Goal: Transaction & Acquisition: Purchase product/service

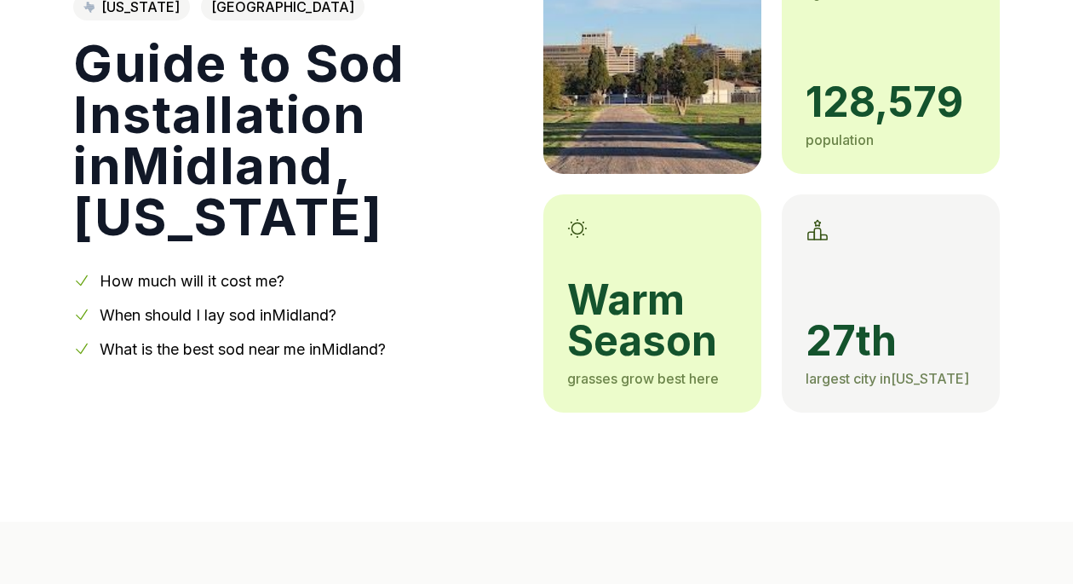
scroll to position [256, 0]
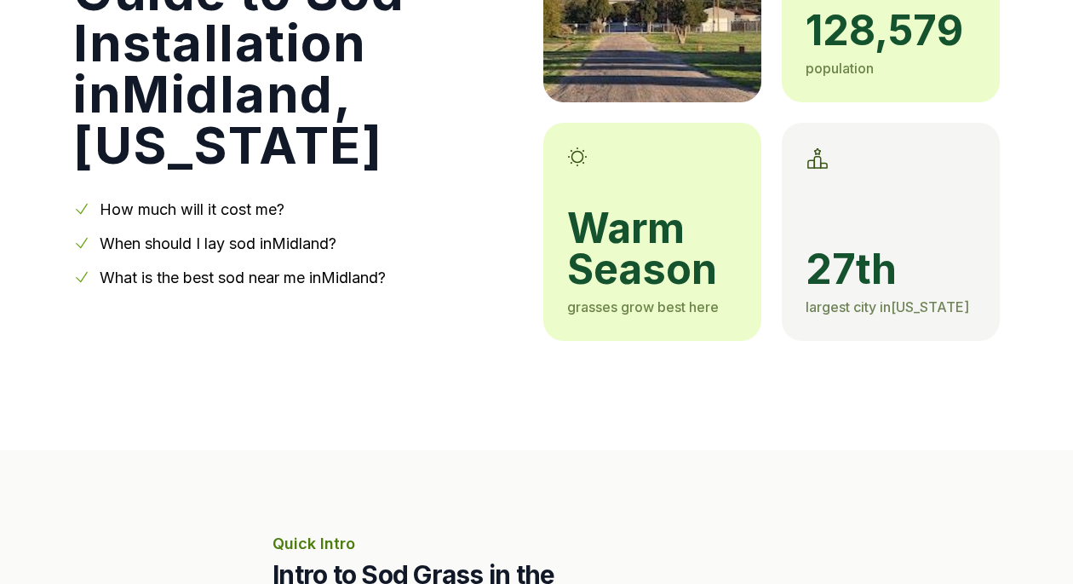
click at [150, 234] on link "When should I lay sod in [GEOGRAPHIC_DATA] ?" at bounding box center [218, 243] width 237 height 18
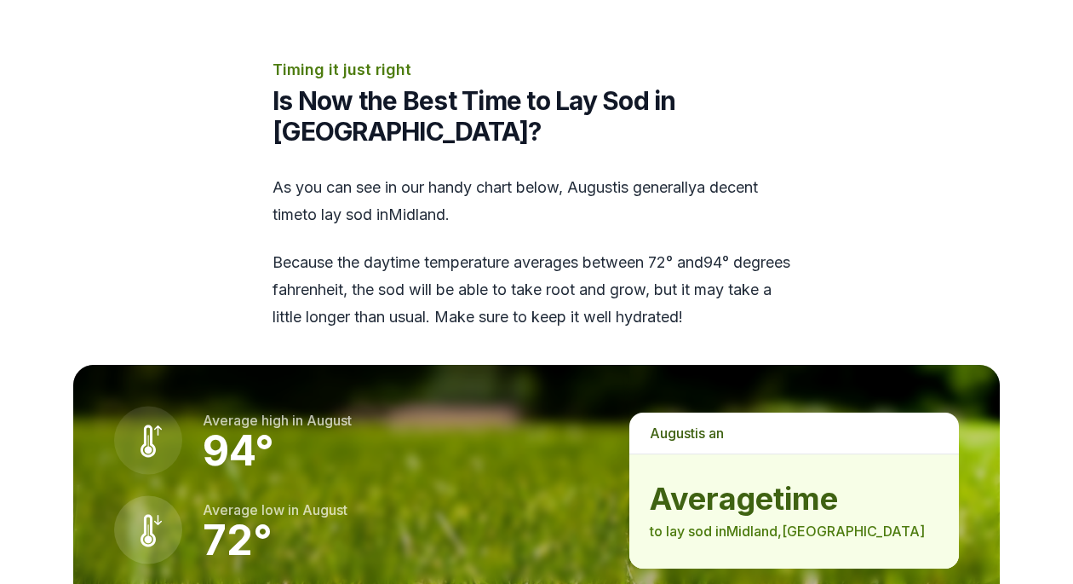
scroll to position [2213, 0]
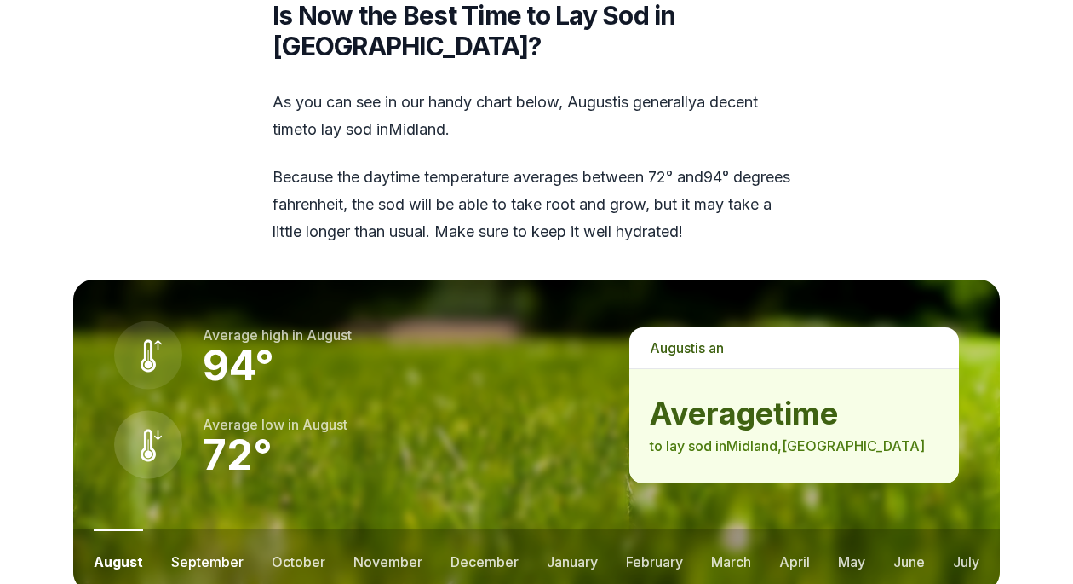
click at [200, 529] on button "september" at bounding box center [207, 560] width 72 height 63
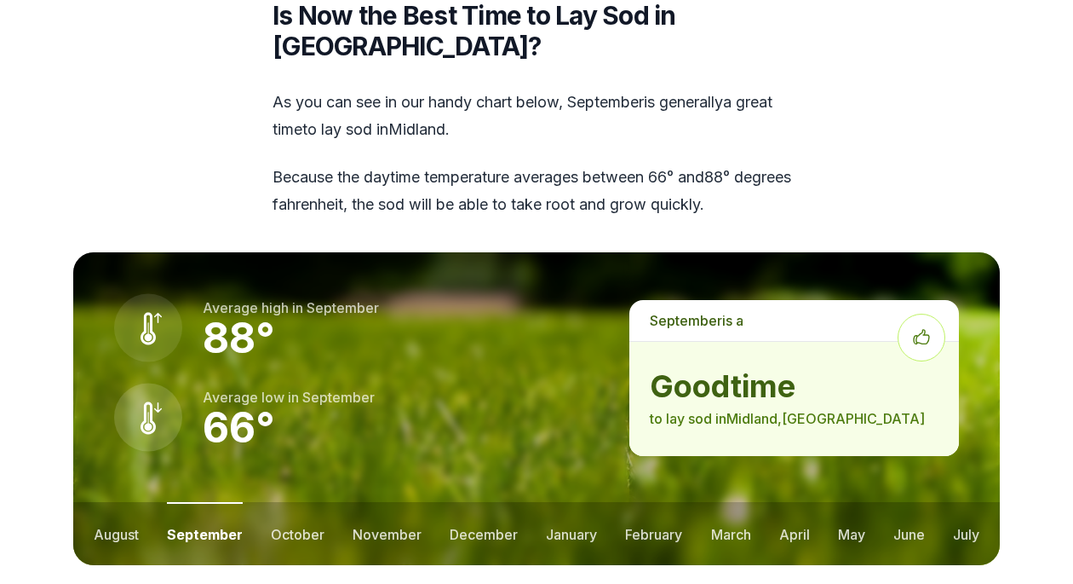
click at [239, 81] on section "Timing it just right Is Now the Best Time to Lay Sod in [GEOGRAPHIC_DATA]? As y…" at bounding box center [536, 299] width 981 height 653
click at [348, 164] on p "Because the daytime temperature averages between 66 ° and 88 ° degrees fahrenhe…" at bounding box center [537, 191] width 528 height 55
click at [292, 502] on button "october" at bounding box center [298, 533] width 54 height 63
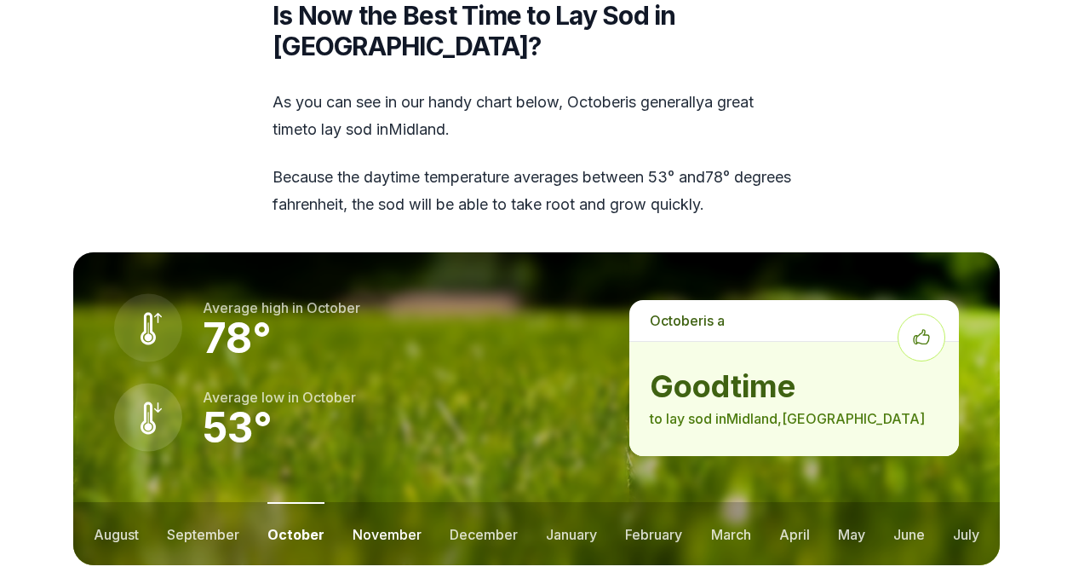
click at [363, 502] on button "november" at bounding box center [387, 533] width 69 height 63
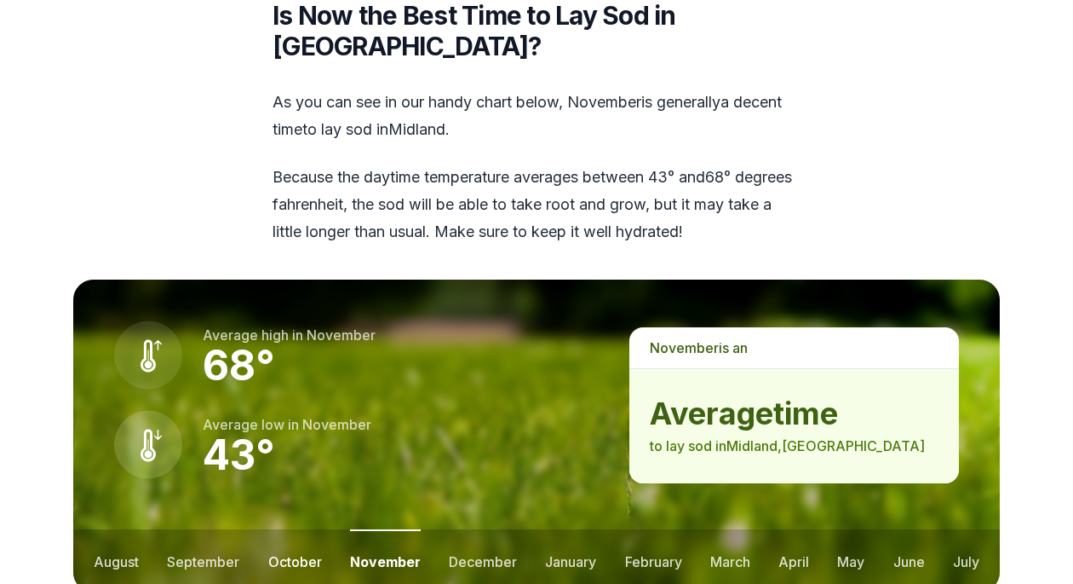
click at [306, 529] on button "october" at bounding box center [295, 560] width 54 height 63
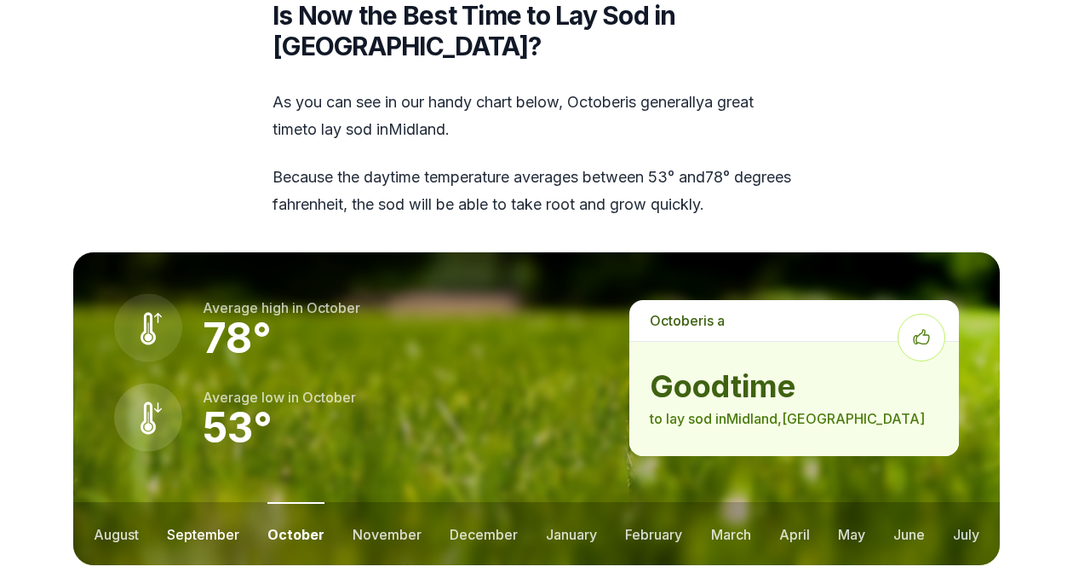
click at [214, 502] on button "september" at bounding box center [203, 533] width 72 height 63
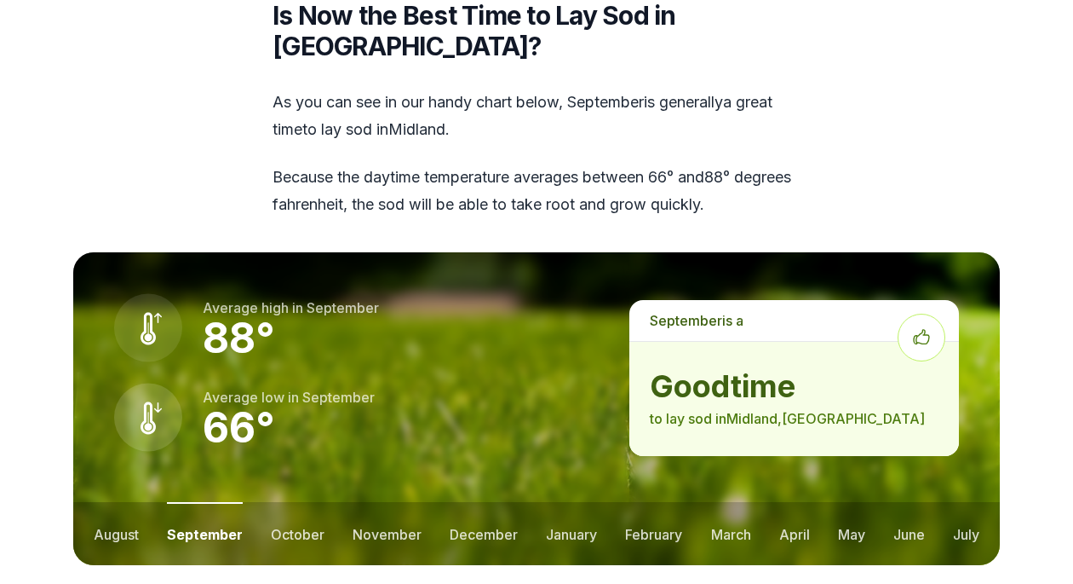
click at [262, 502] on ul "august september october november december january february march april may jun…" at bounding box center [536, 533] width 927 height 63
click at [304, 502] on button "october" at bounding box center [298, 533] width 54 height 63
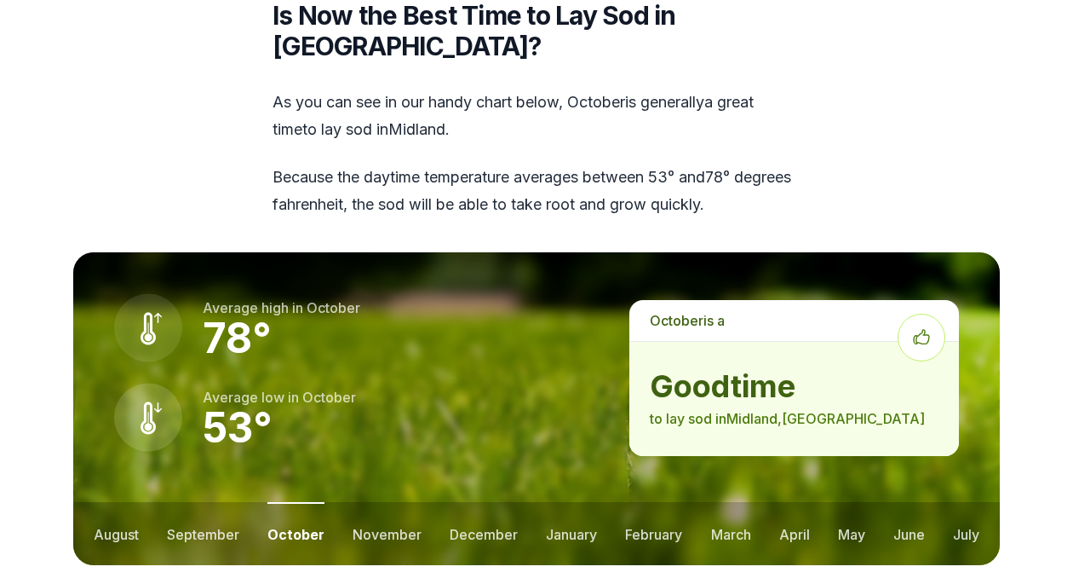
click at [301, 513] on section "Timing it just right Is Now the Best Time to Lay Sod in [GEOGRAPHIC_DATA]? As y…" at bounding box center [536, 299] width 981 height 653
click at [219, 502] on button "september" at bounding box center [203, 533] width 72 height 63
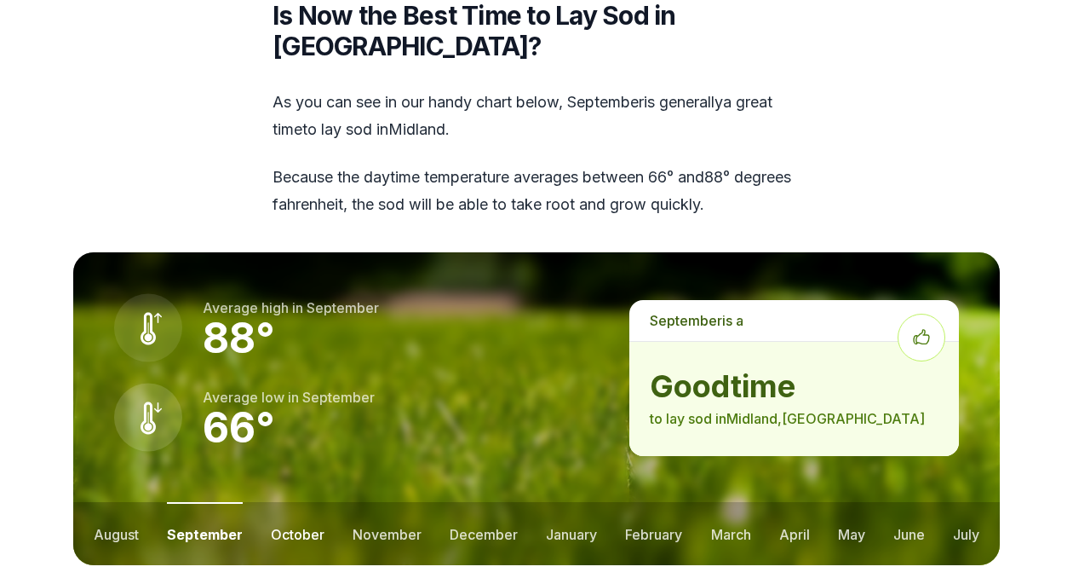
click at [275, 502] on button "october" at bounding box center [298, 533] width 54 height 63
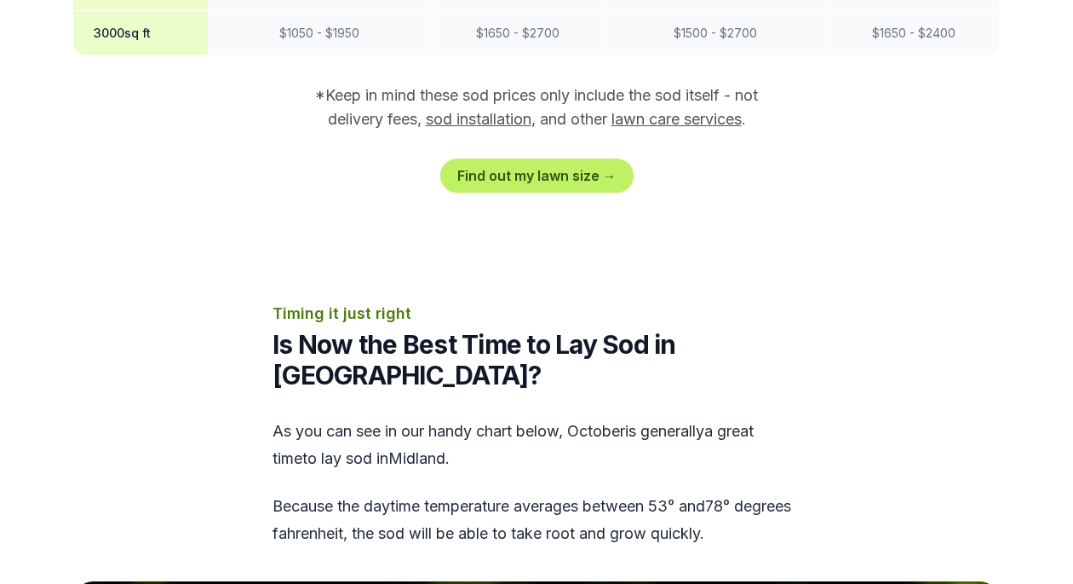
scroll to position [1872, 0]
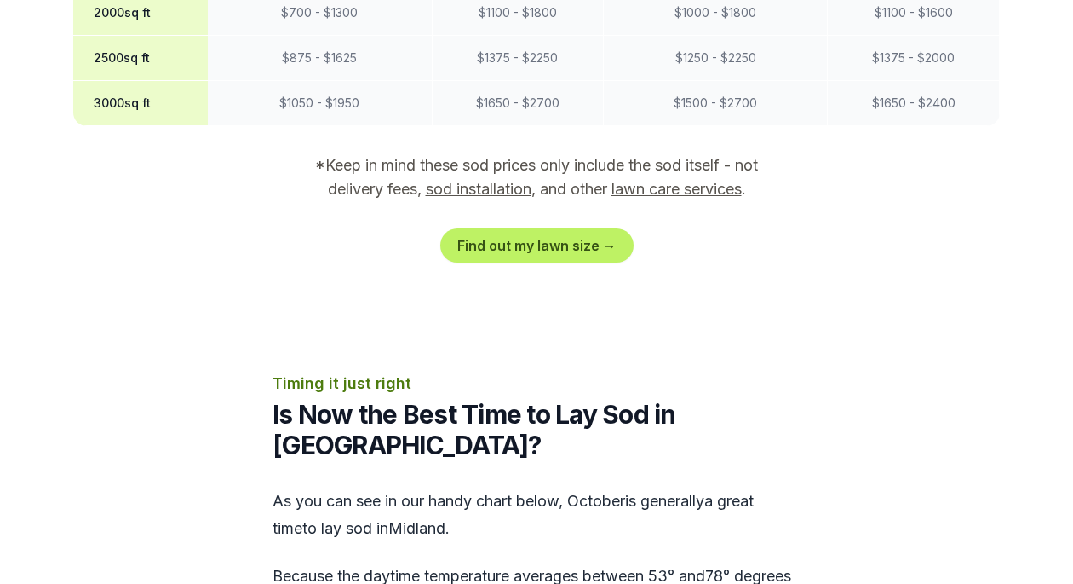
scroll to position [1787, 0]
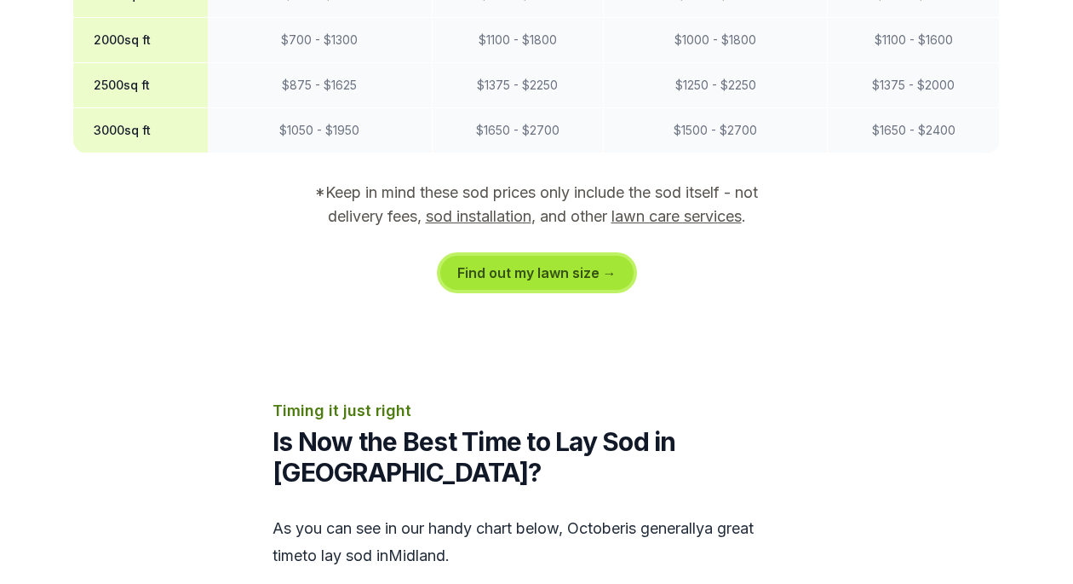
click at [572, 256] on link "Find out my lawn size →" at bounding box center [536, 273] width 193 height 34
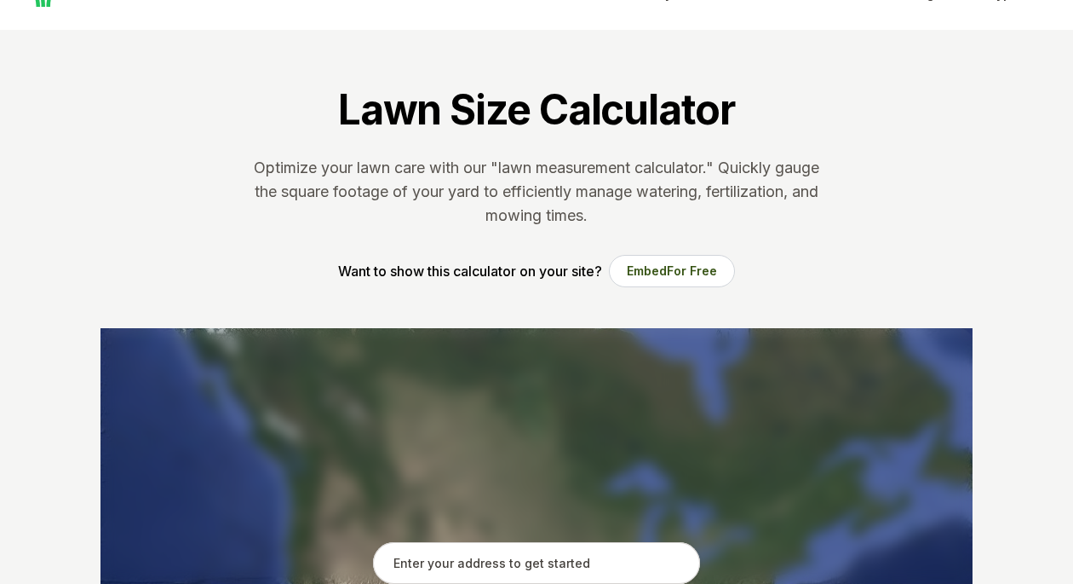
scroll to position [382, 0]
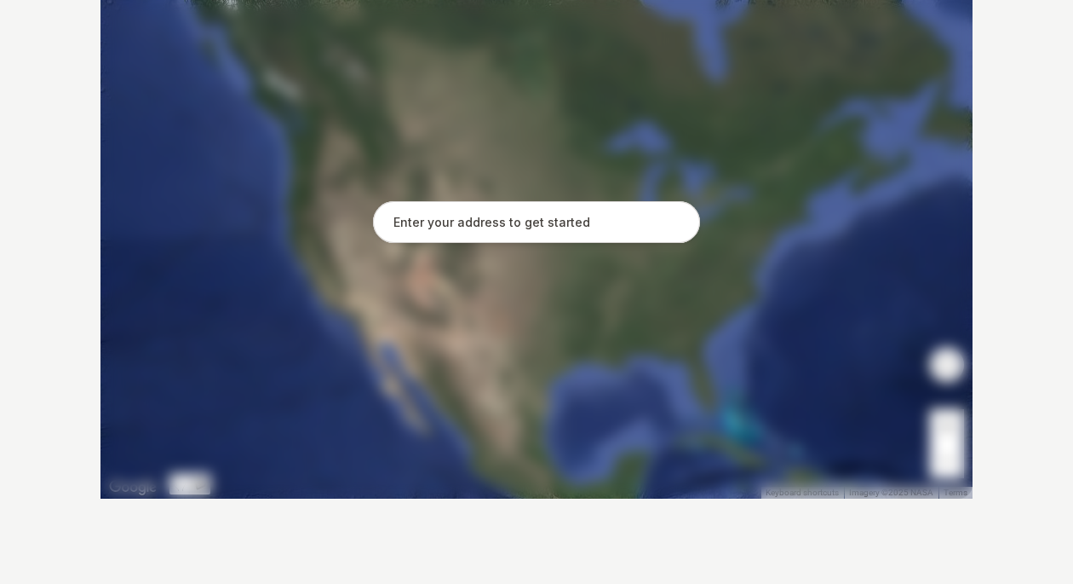
click at [496, 229] on input "text" at bounding box center [536, 222] width 327 height 43
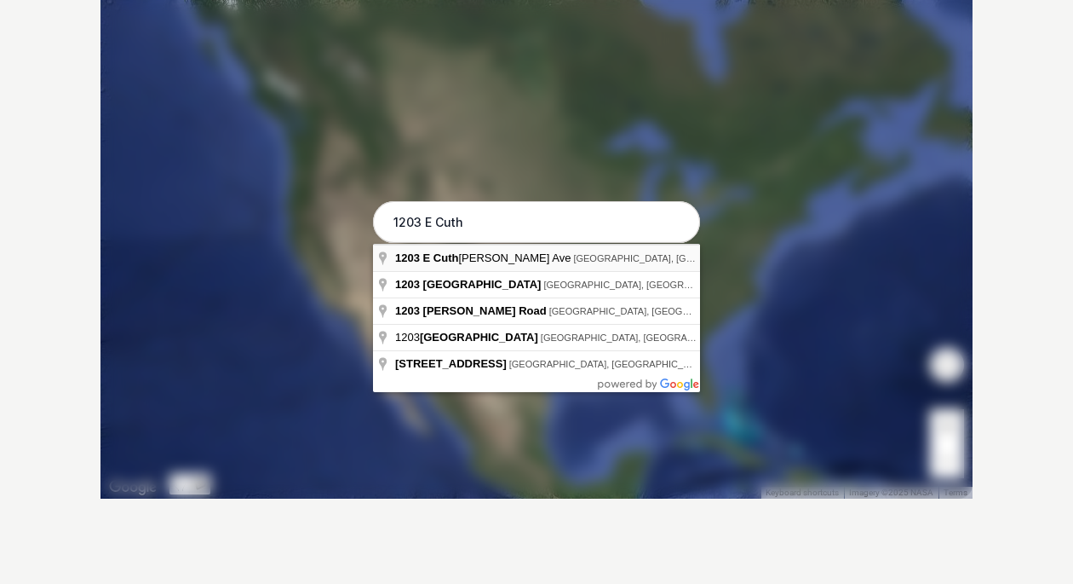
type input "[STREET_ADDRESS]"
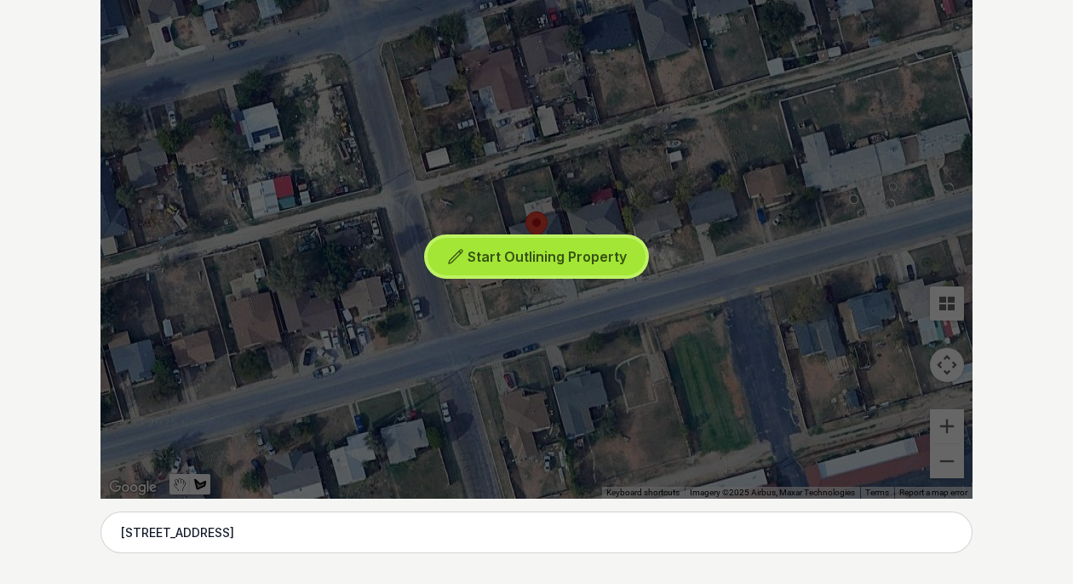
click at [527, 257] on span "Start Outlining Property" at bounding box center [547, 256] width 159 height 17
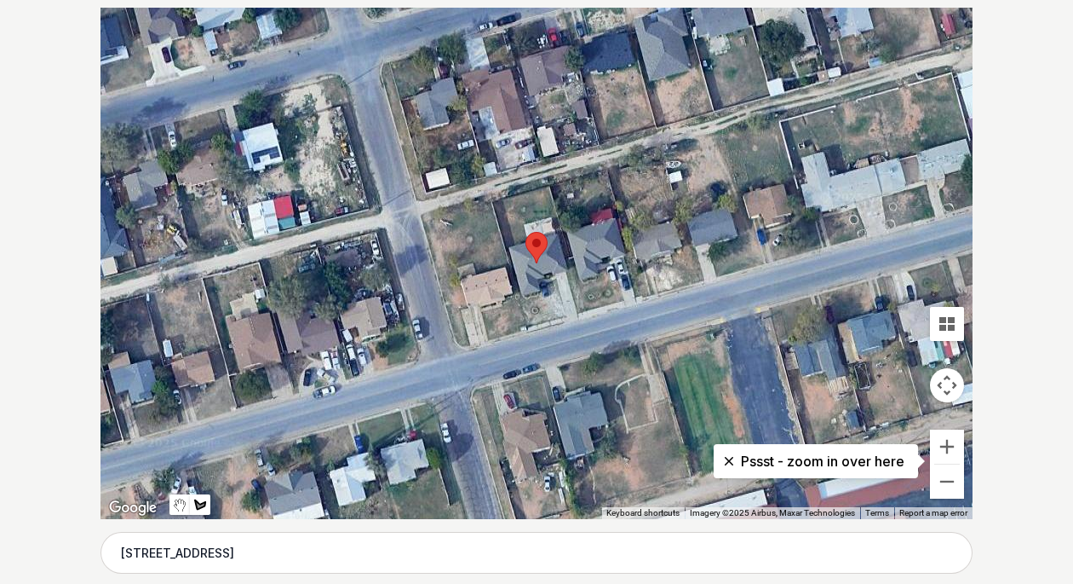
scroll to position [341, 0]
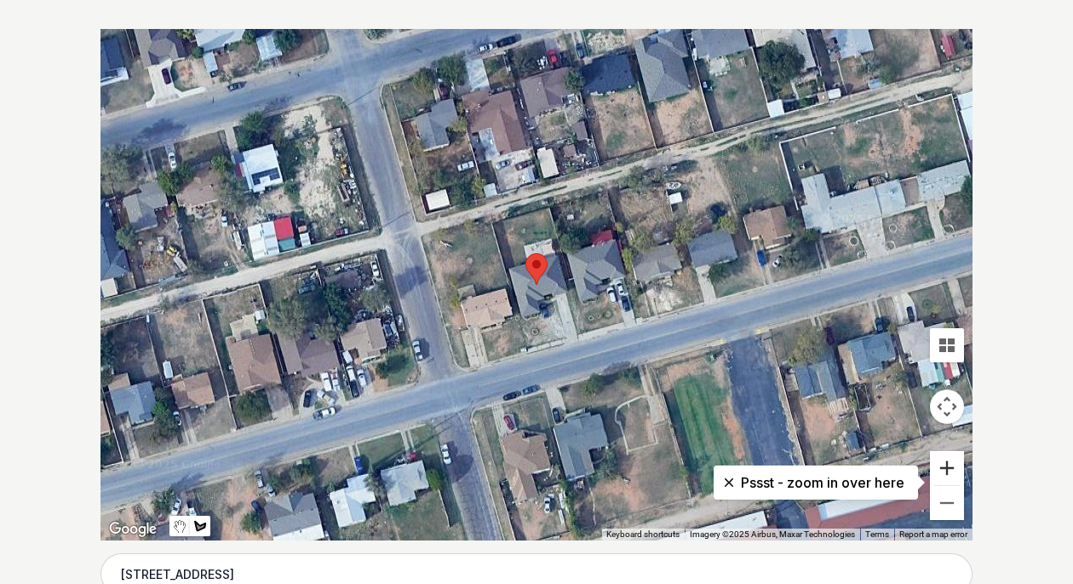
click at [952, 465] on button "Zoom in" at bounding box center [947, 468] width 34 height 34
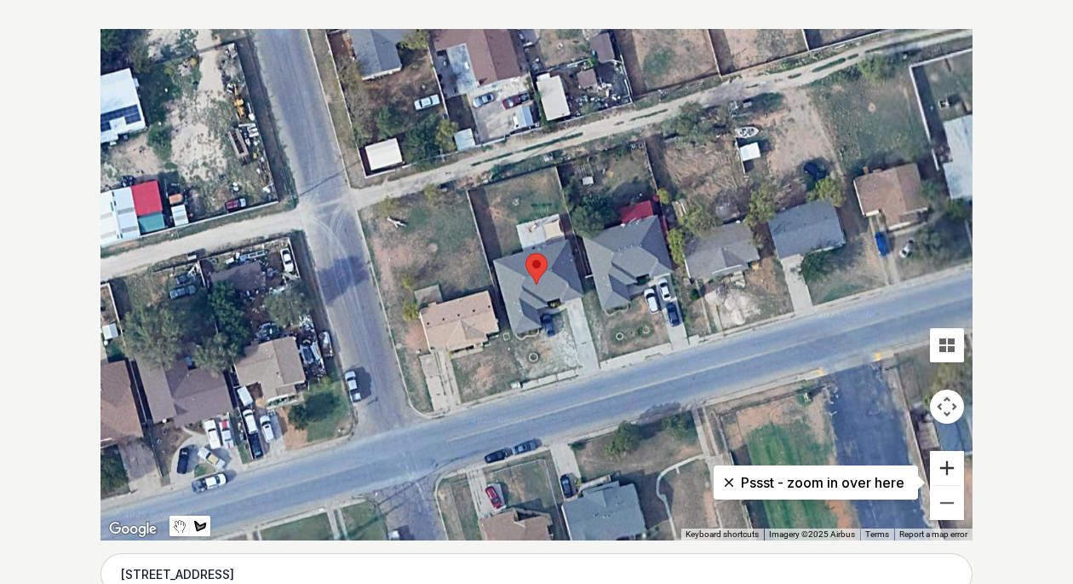
click at [952, 465] on button "Zoom in" at bounding box center [947, 468] width 34 height 34
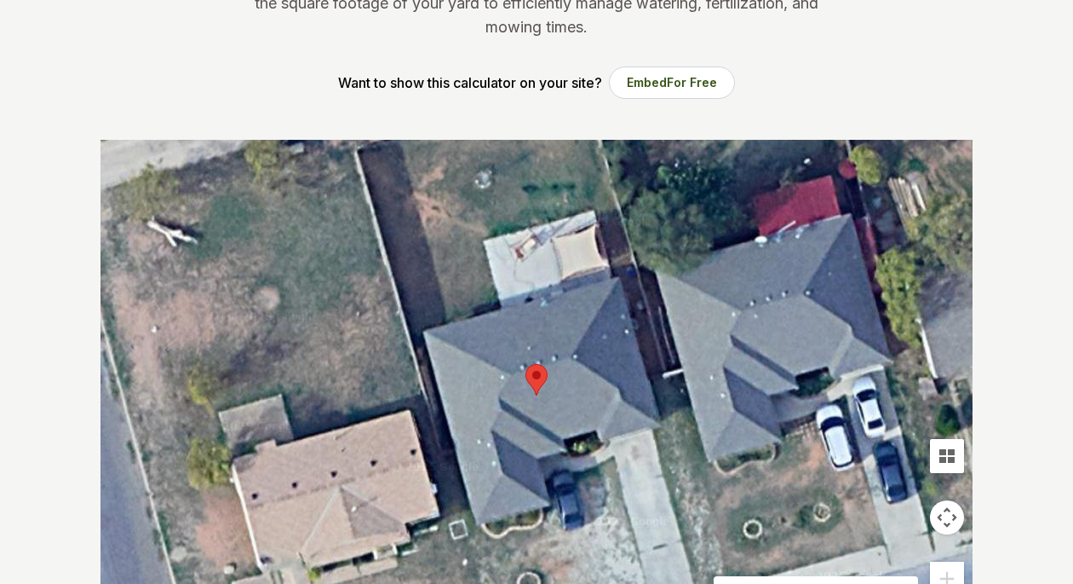
scroll to position [256, 0]
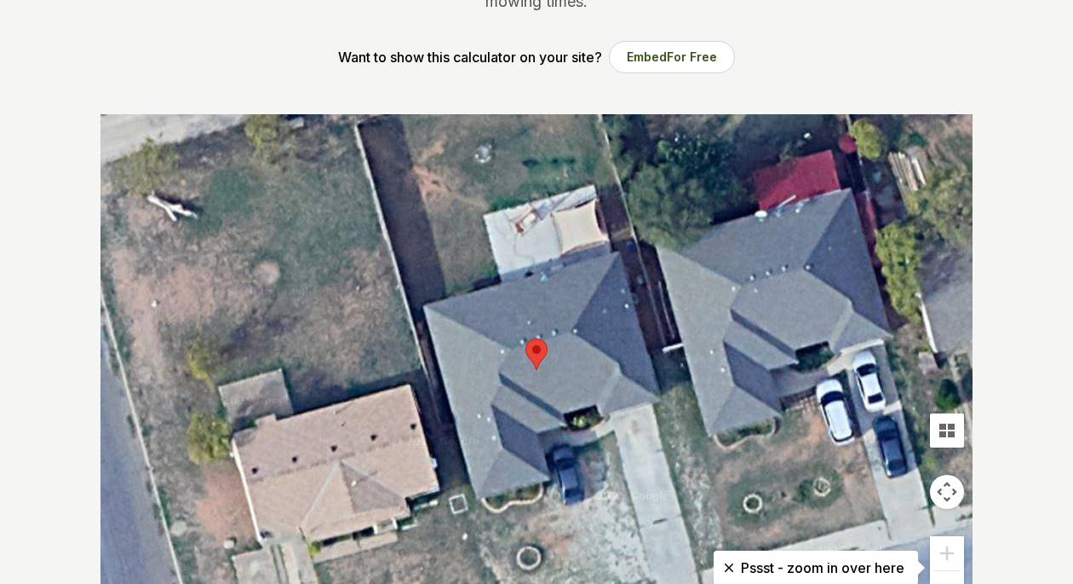
click at [954, 488] on button "Map camera controls" at bounding box center [947, 491] width 34 height 34
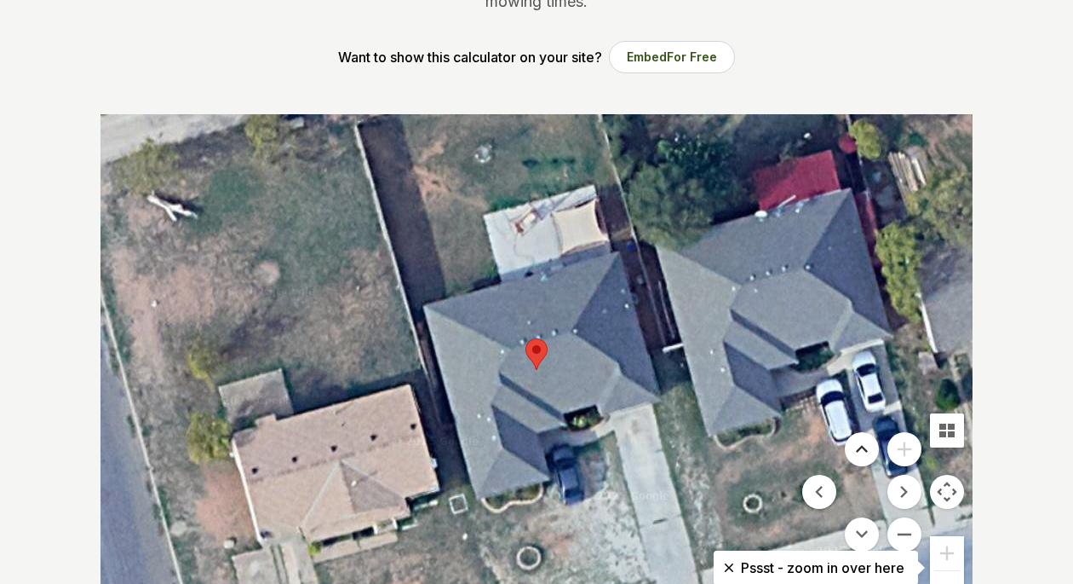
click at [866, 451] on button "Move up" at bounding box center [862, 449] width 34 height 34
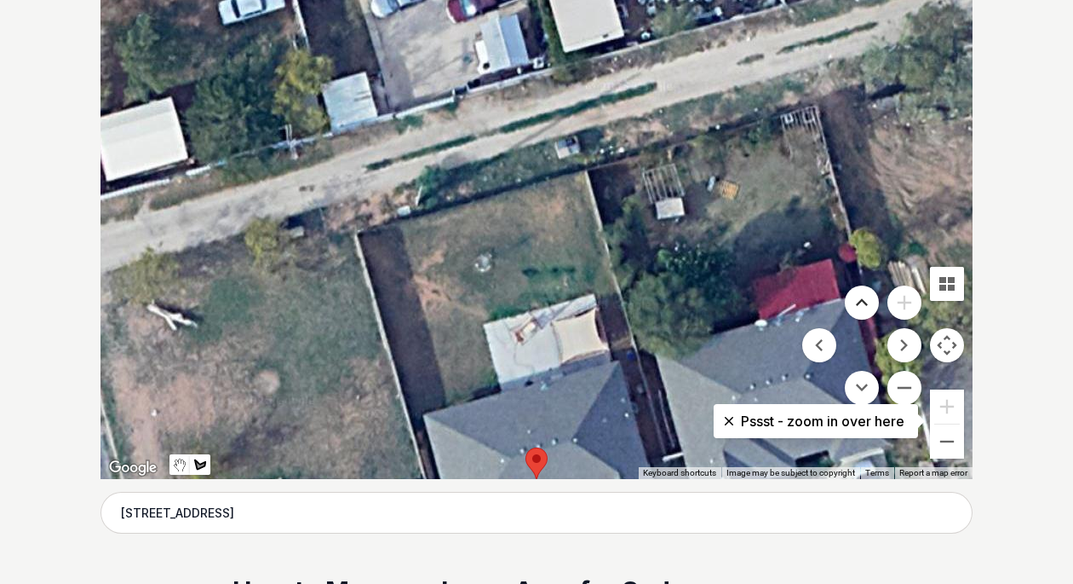
scroll to position [426, 0]
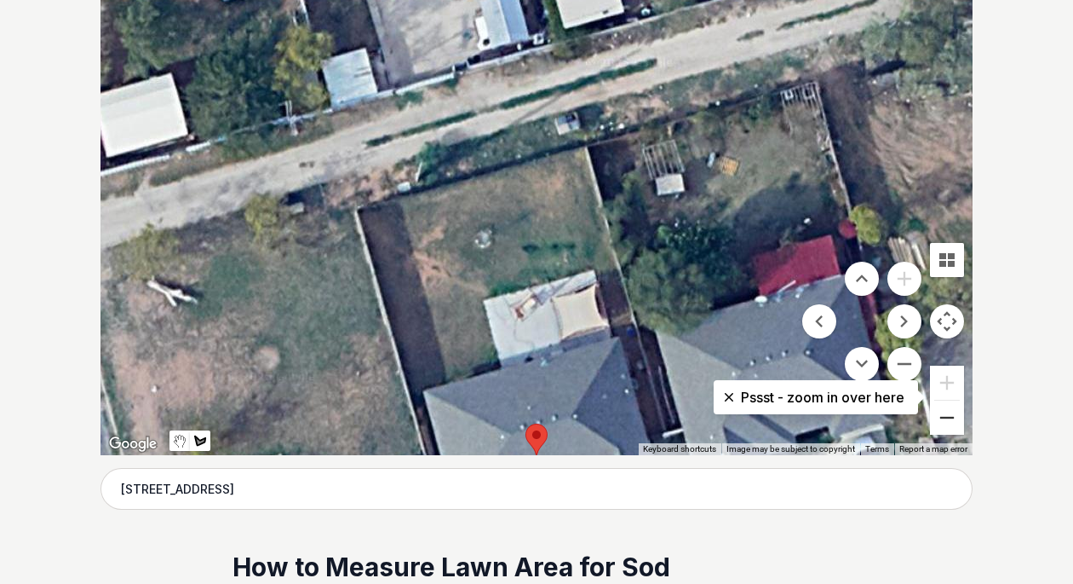
click at [952, 423] on button "Zoom out" at bounding box center [947, 417] width 34 height 34
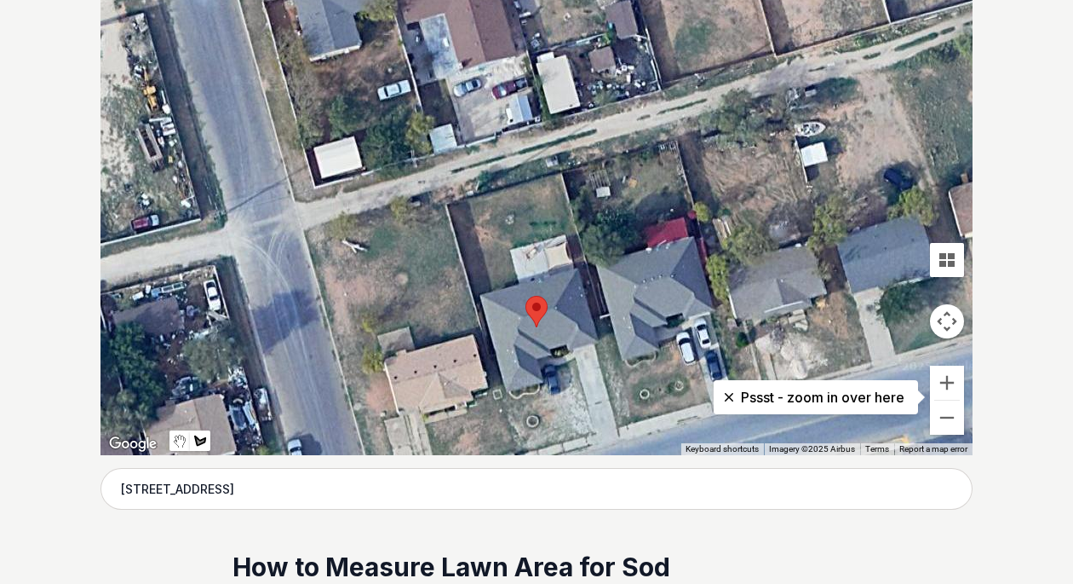
click at [592, 316] on div at bounding box center [537, 199] width 872 height 511
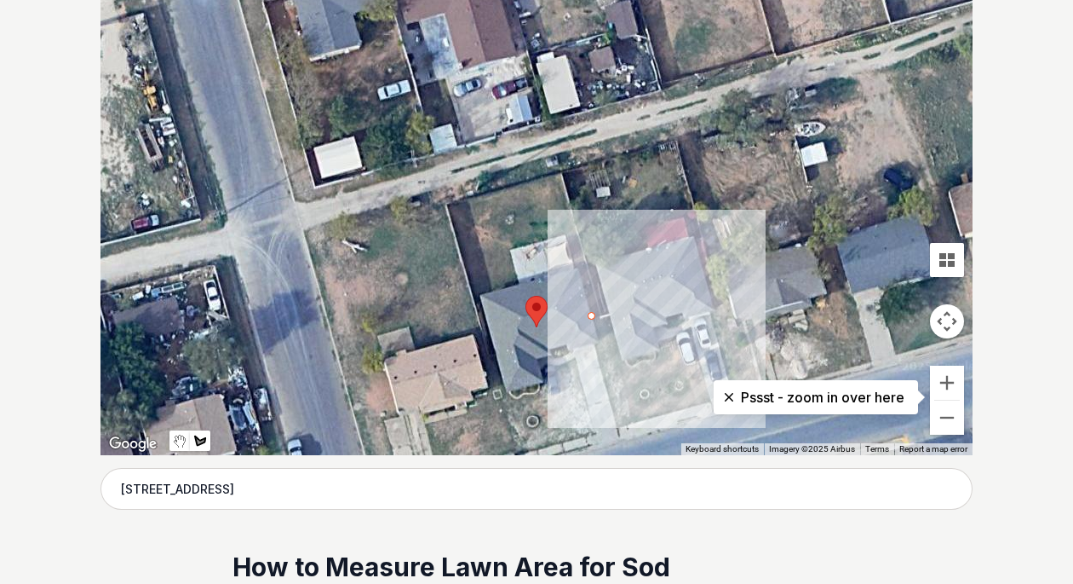
click at [592, 316] on div at bounding box center [537, 199] width 872 height 511
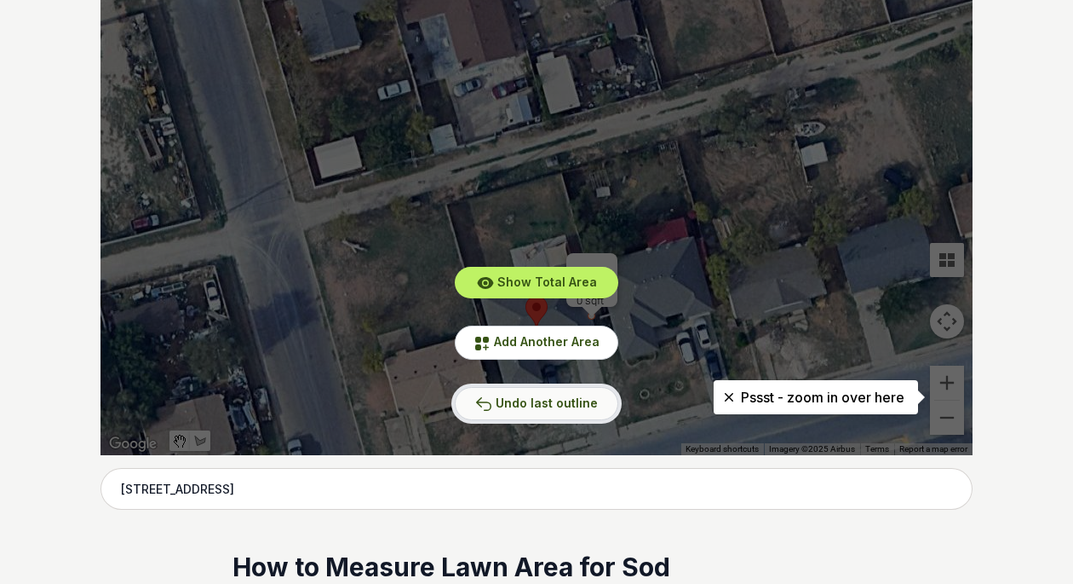
click at [559, 393] on button "Undo last outline" at bounding box center [537, 403] width 164 height 33
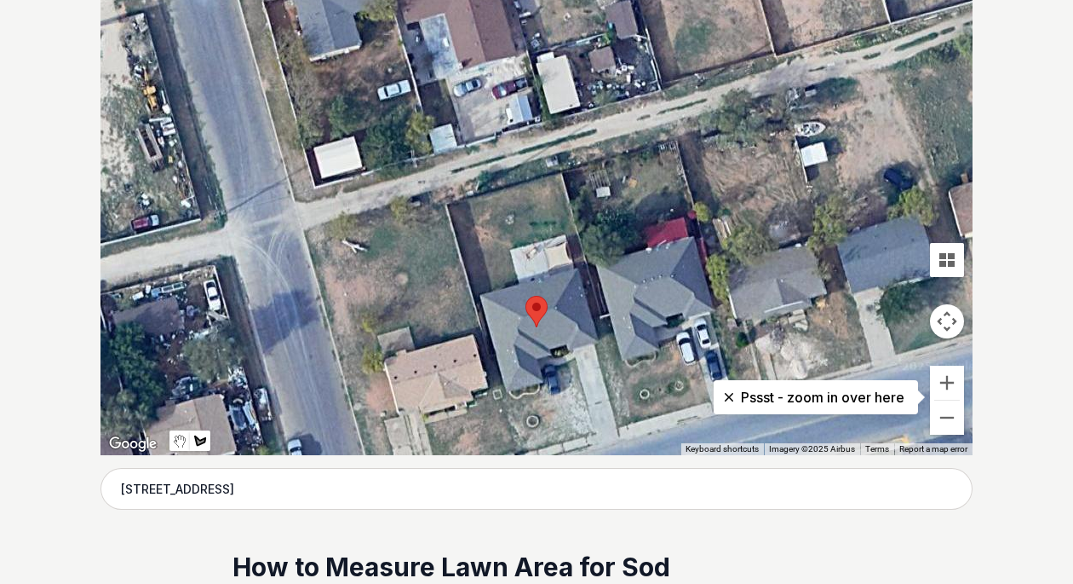
click at [450, 207] on div at bounding box center [537, 199] width 872 height 511
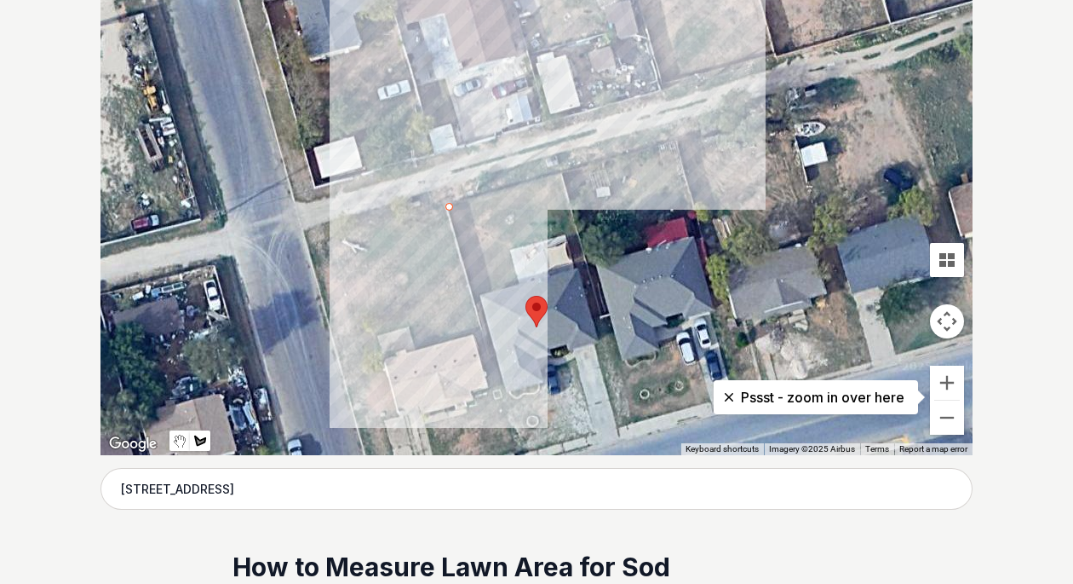
click at [559, 175] on div at bounding box center [537, 199] width 872 height 511
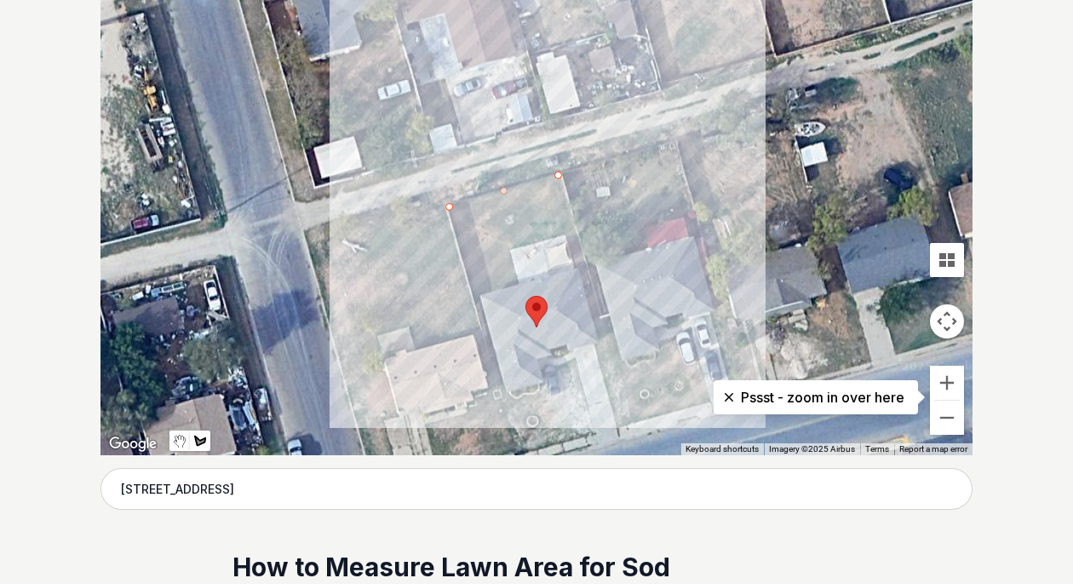
click at [584, 263] on div at bounding box center [537, 199] width 872 height 511
click at [575, 266] on div at bounding box center [537, 199] width 872 height 511
click at [564, 232] on div at bounding box center [537, 199] width 872 height 511
click at [508, 250] on div at bounding box center [537, 199] width 872 height 511
click at [518, 283] on div at bounding box center [537, 199] width 872 height 511
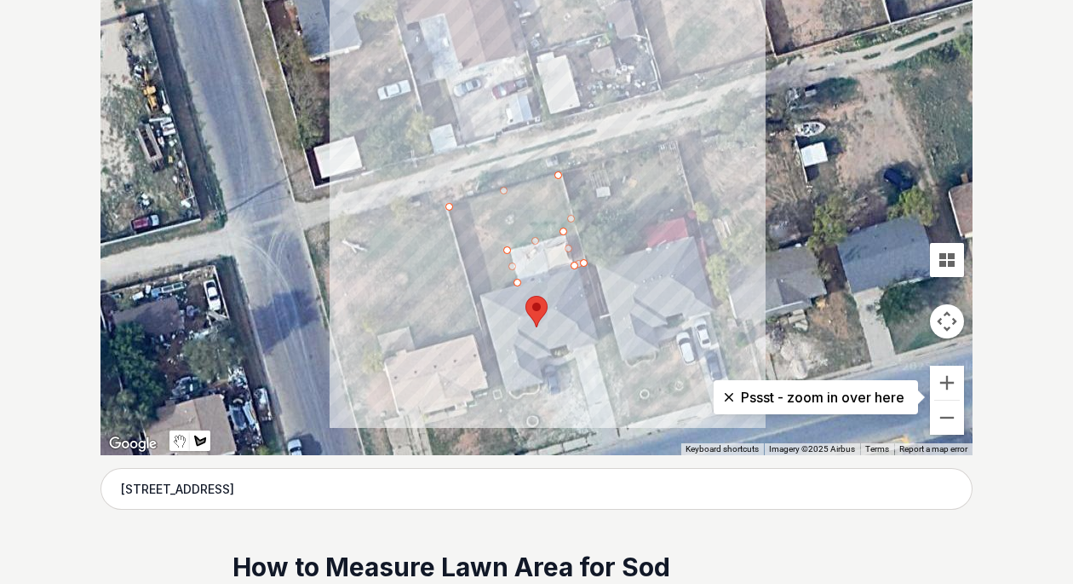
click at [474, 298] on div at bounding box center [537, 199] width 872 height 511
click at [449, 207] on div at bounding box center [537, 199] width 872 height 511
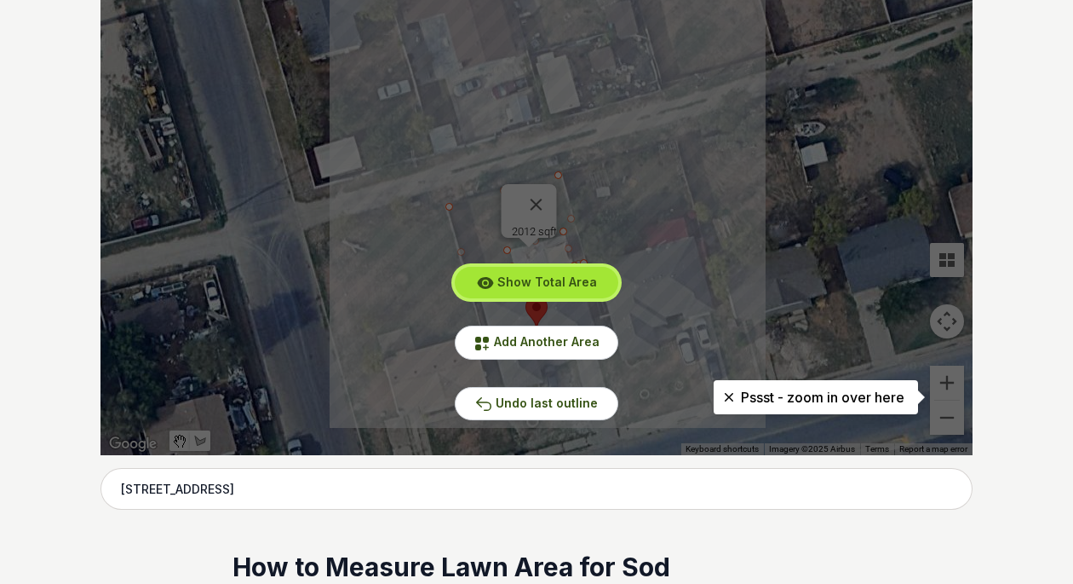
click at [544, 286] on span "Show Total Area" at bounding box center [547, 281] width 100 height 14
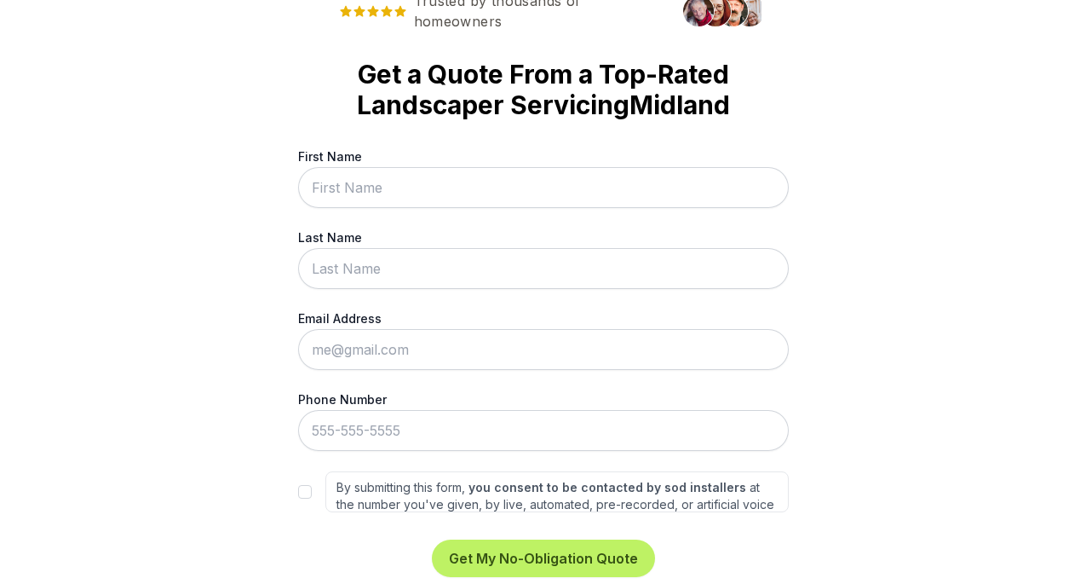
scroll to position [0, 0]
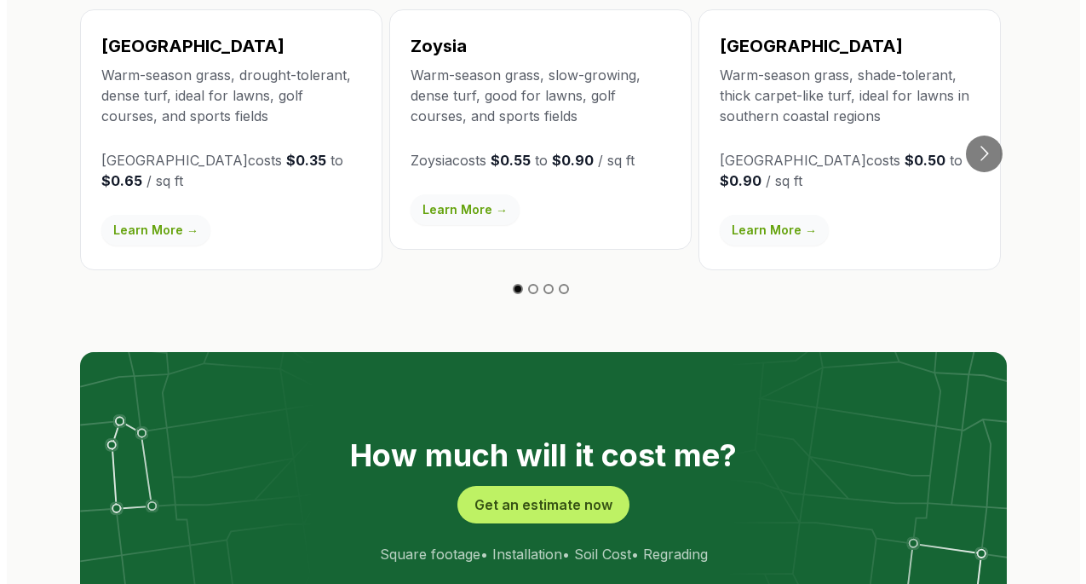
scroll to position [3235, 0]
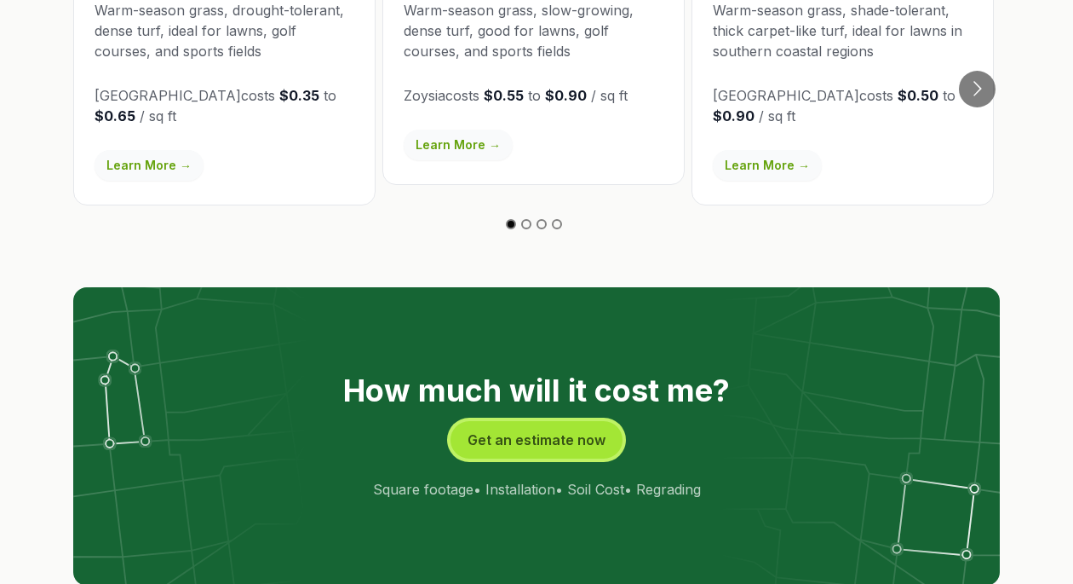
click at [514, 421] on button "Get an estimate now" at bounding box center [537, 439] width 172 height 37
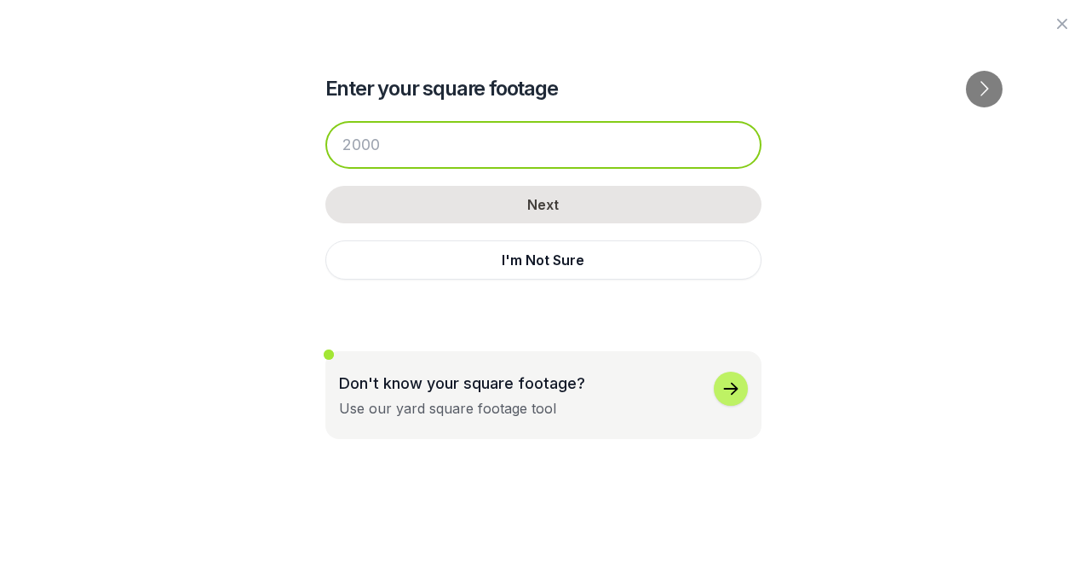
click at [379, 140] on input "number" at bounding box center [543, 145] width 436 height 48
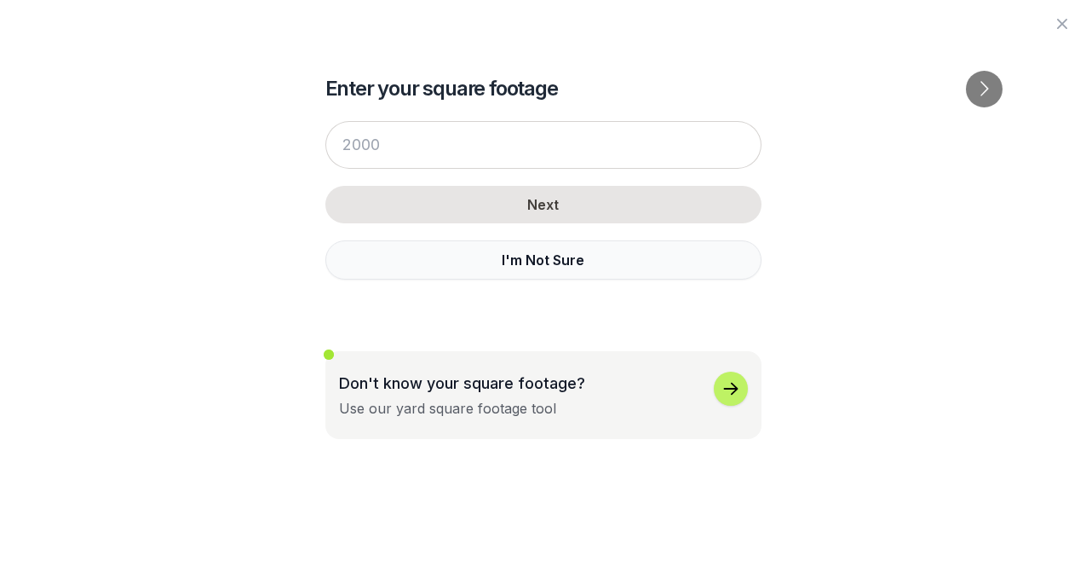
click at [554, 261] on button "I'm Not Sure" at bounding box center [543, 259] width 436 height 39
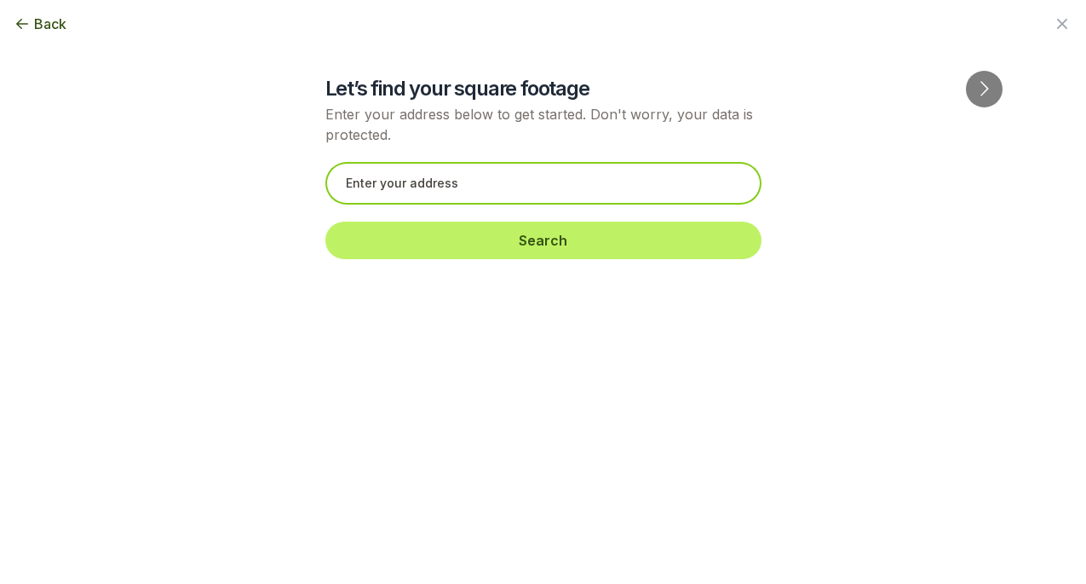
click at [497, 175] on input "text" at bounding box center [543, 183] width 436 height 43
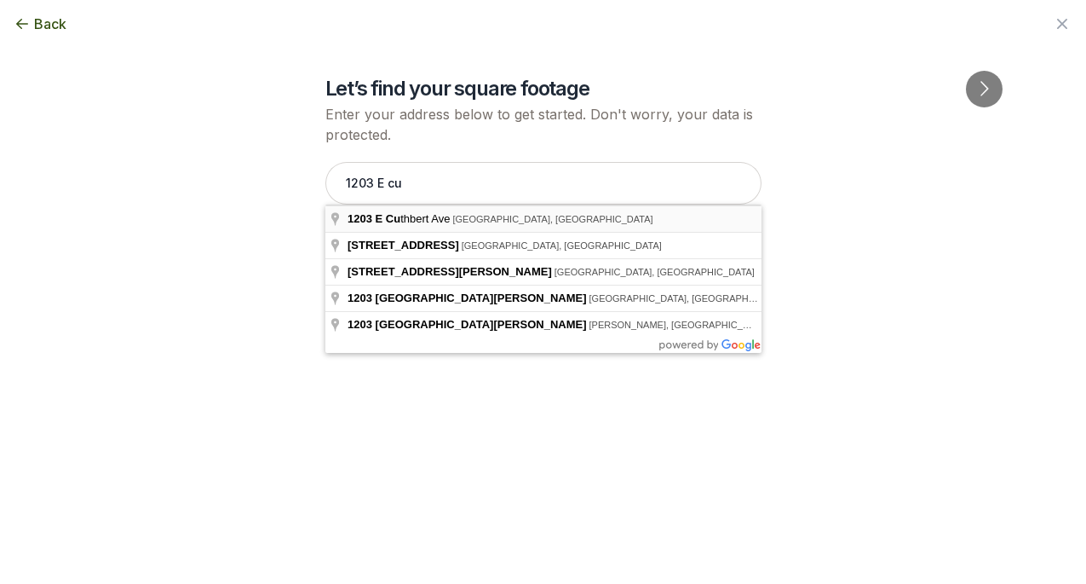
type input "[STREET_ADDRESS]"
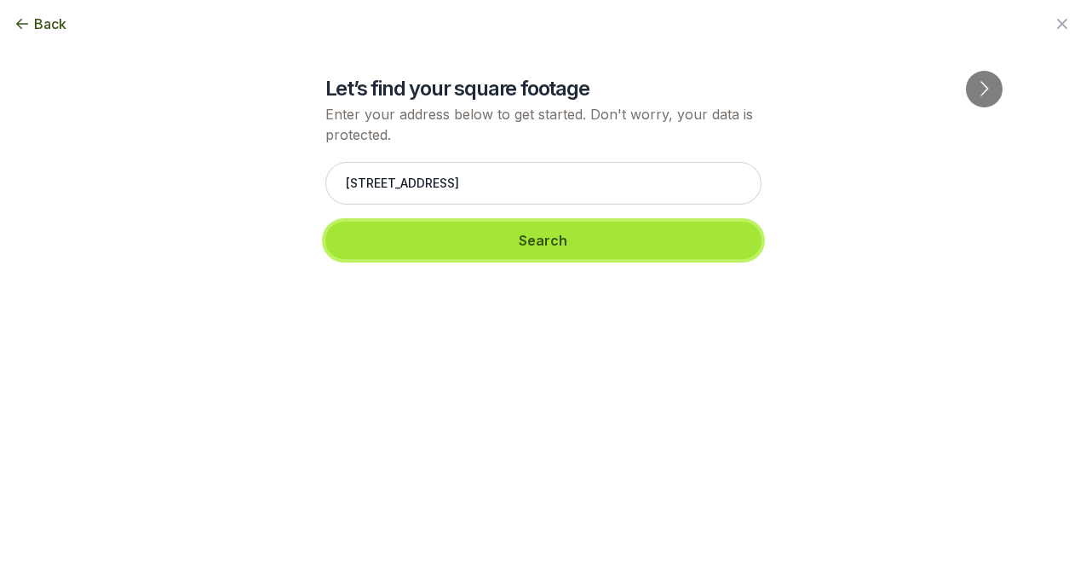
click at [505, 237] on button "Search" at bounding box center [543, 239] width 436 height 37
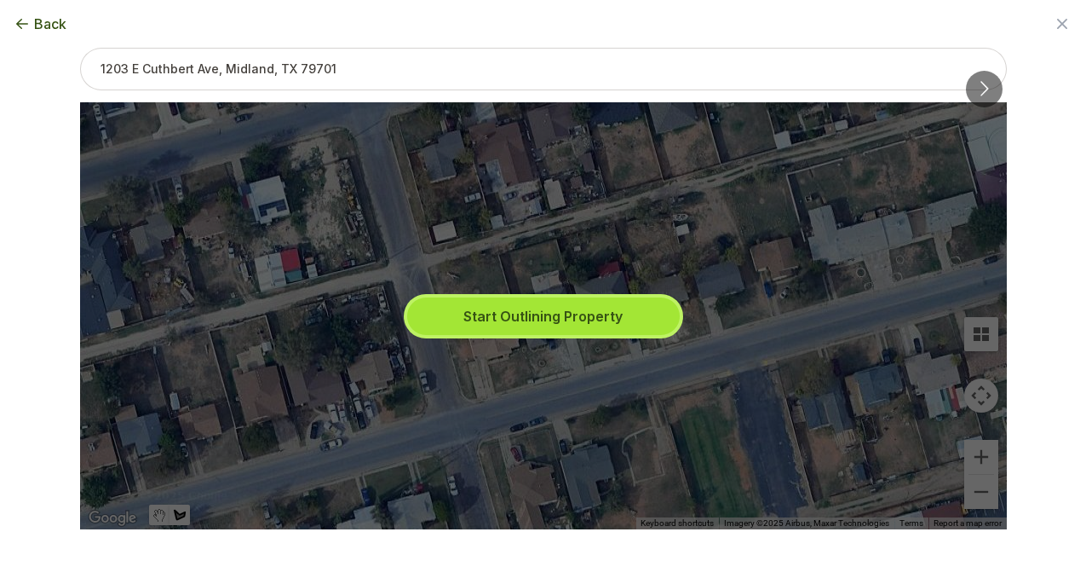
click at [563, 314] on button "Start Outlining Property" at bounding box center [543, 315] width 273 height 37
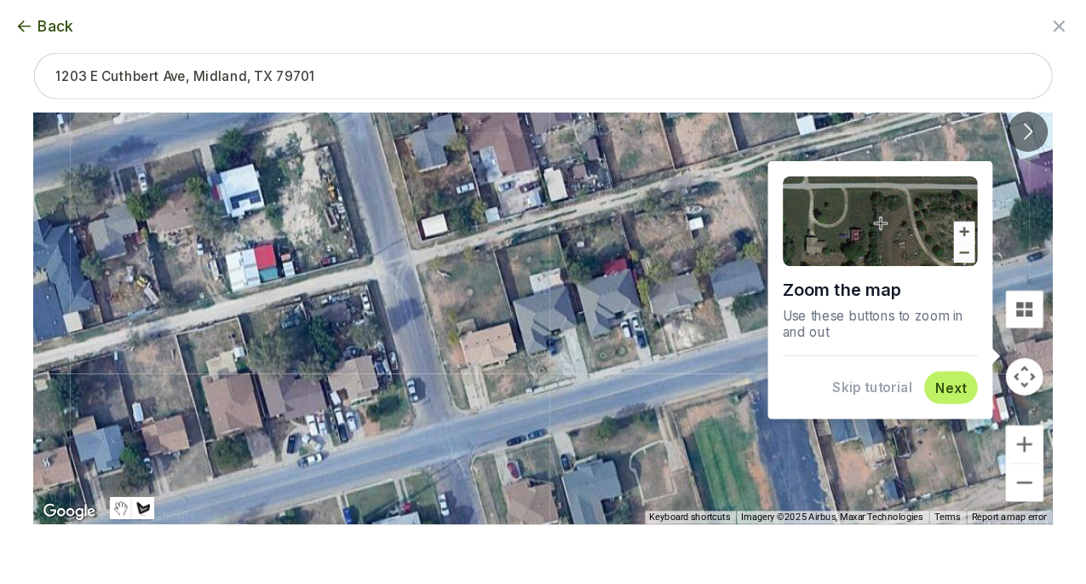
scroll to position [3206, 0]
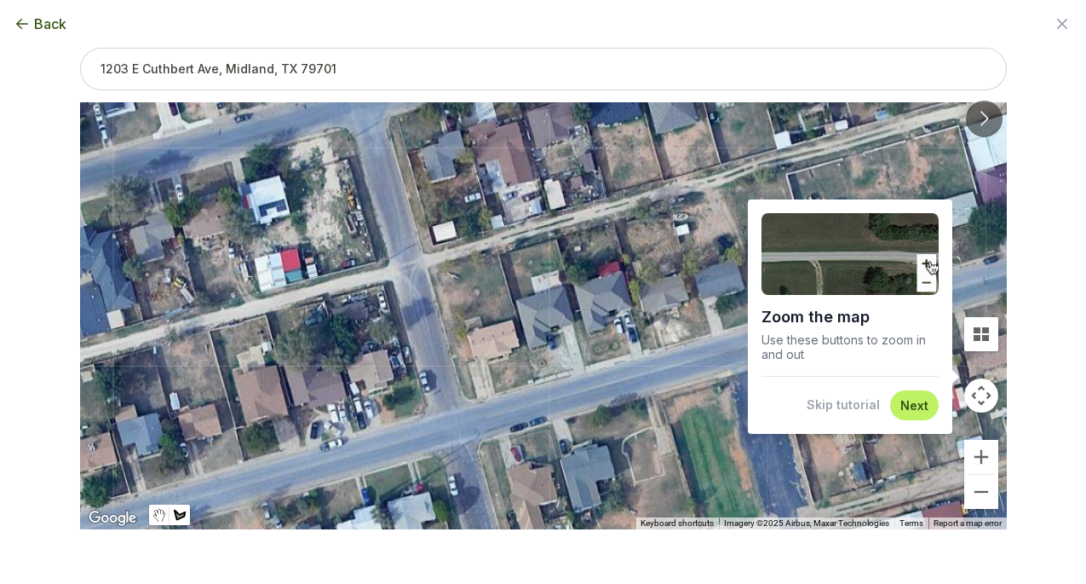
click at [932, 408] on div "Next" at bounding box center [914, 405] width 49 height 30
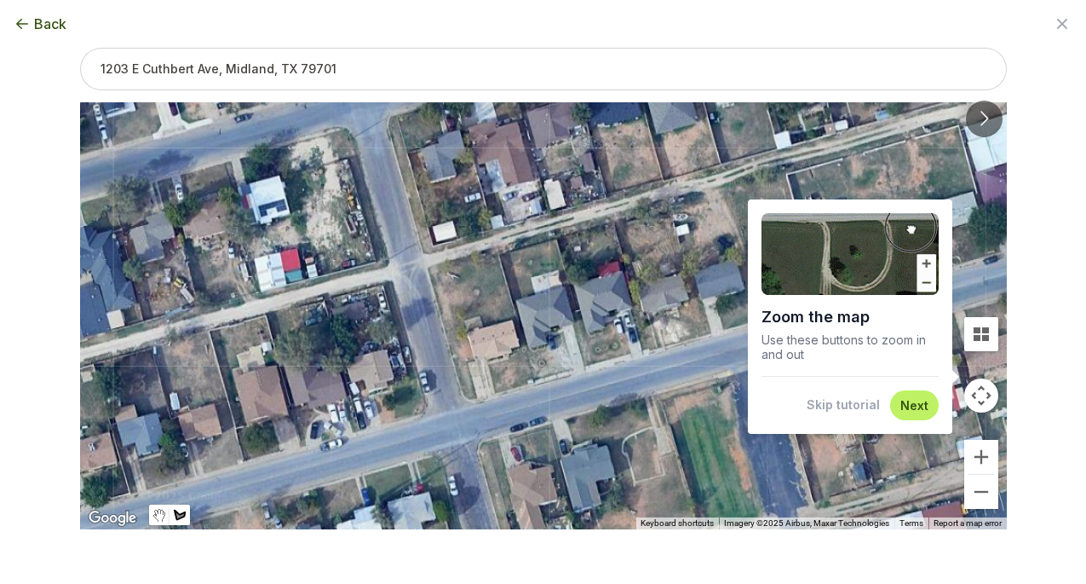
click at [916, 407] on button "Next" at bounding box center [914, 405] width 28 height 16
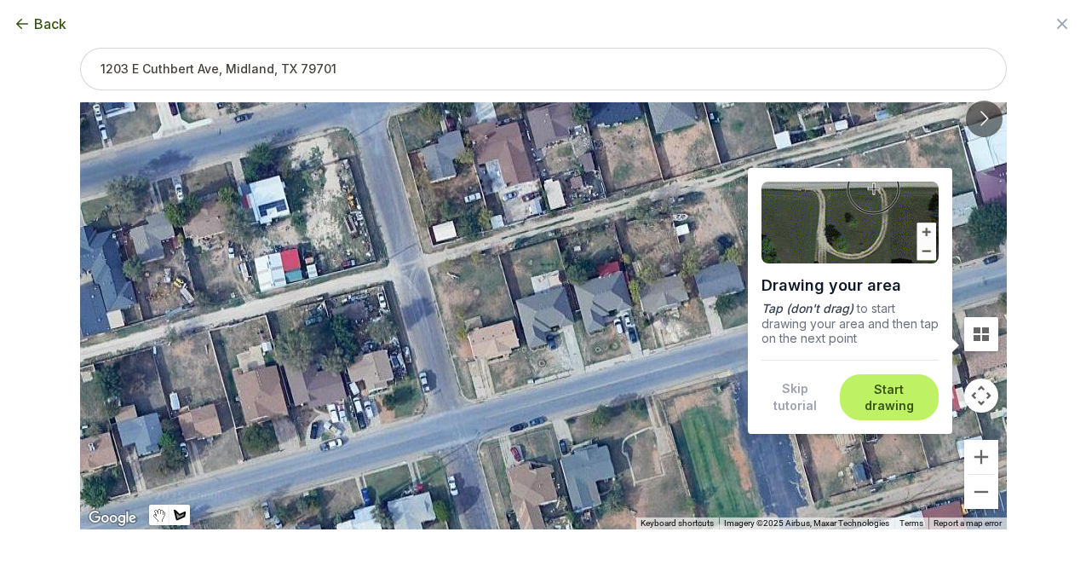
click at [873, 394] on button "Start drawing" at bounding box center [889, 397] width 78 height 33
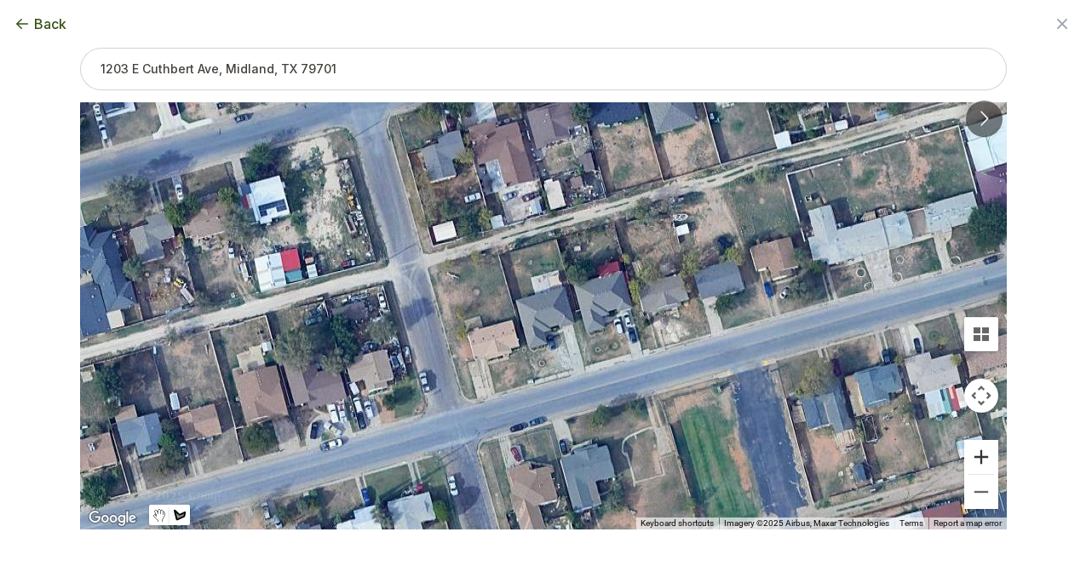
click at [984, 454] on button "Zoom in" at bounding box center [981, 457] width 34 height 34
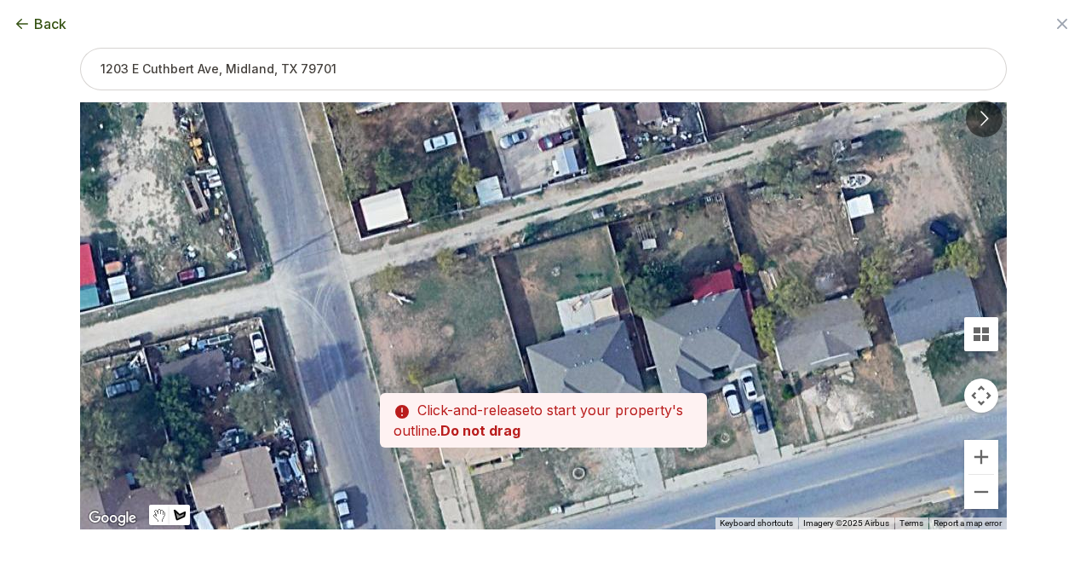
drag, startPoint x: 531, startPoint y: 227, endPoint x: 572, endPoint y: 290, distance: 75.1
click at [572, 290] on div at bounding box center [543, 315] width 927 height 427
click at [974, 454] on button "Zoom in" at bounding box center [981, 457] width 34 height 34
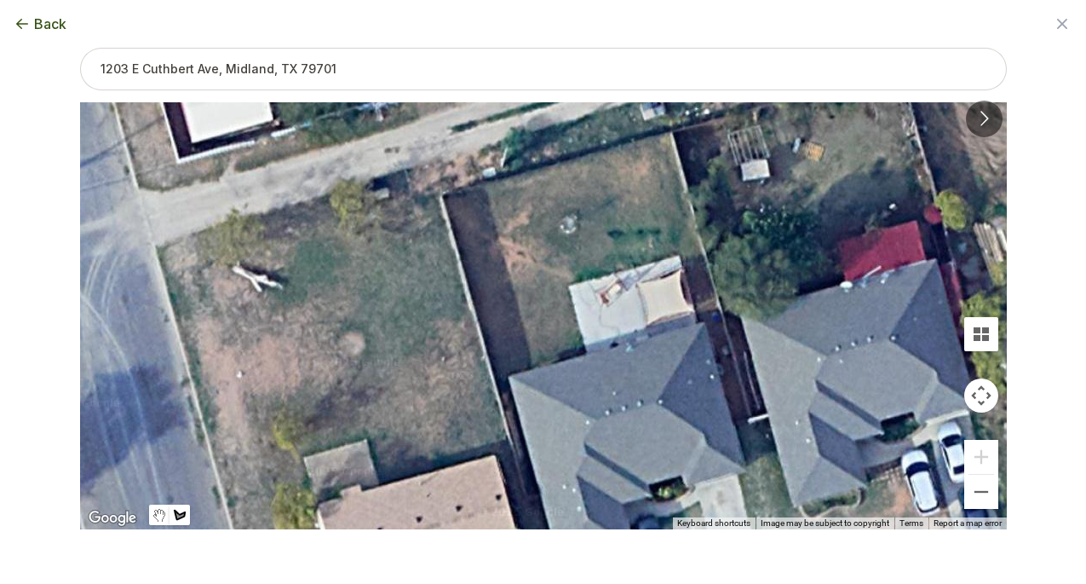
click at [699, 321] on div at bounding box center [543, 315] width 927 height 427
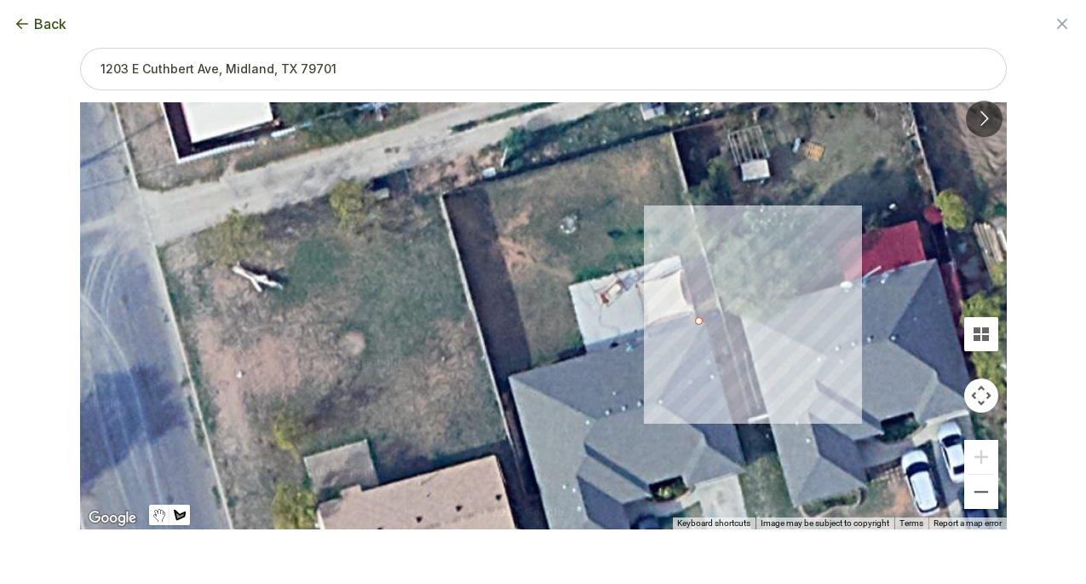
click at [722, 315] on div at bounding box center [543, 315] width 927 height 427
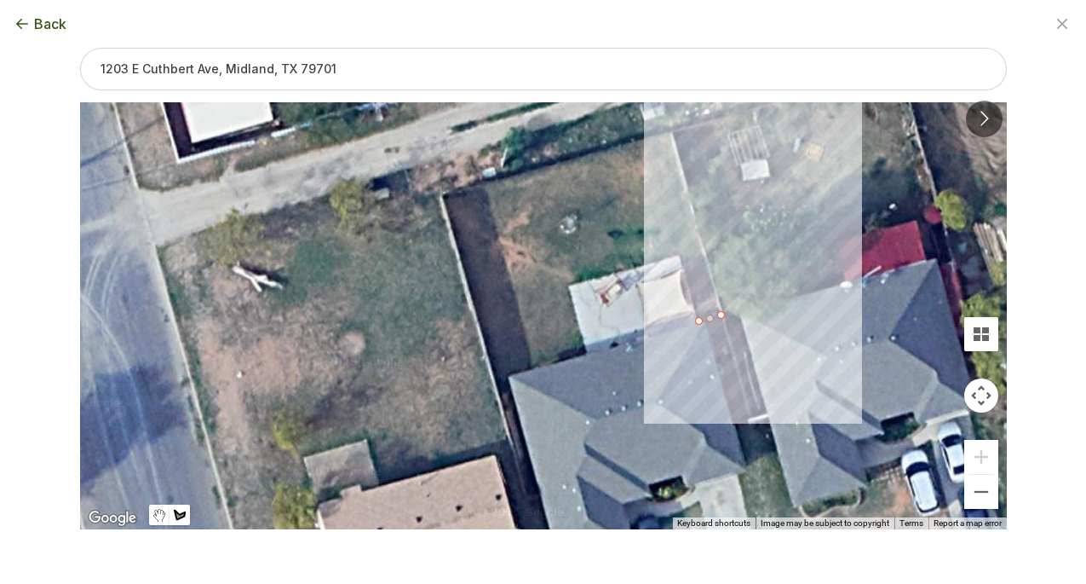
click at [670, 132] on div at bounding box center [543, 315] width 927 height 427
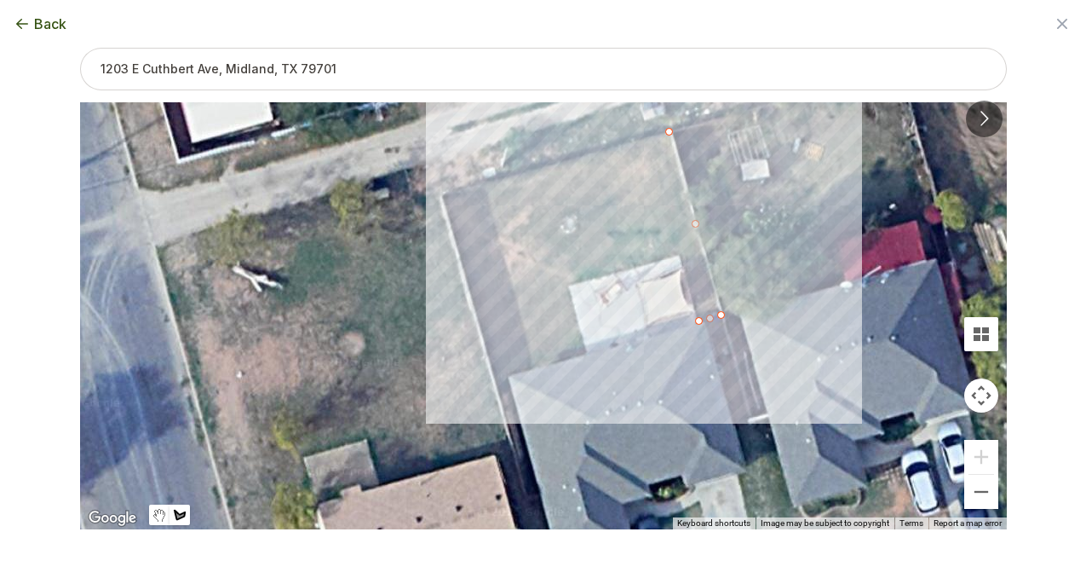
click at [440, 196] on div at bounding box center [543, 315] width 927 height 427
click at [497, 385] on div at bounding box center [543, 315] width 927 height 427
click at [585, 352] on div at bounding box center [543, 315] width 927 height 427
click at [566, 285] on div at bounding box center [543, 315] width 927 height 427
click at [679, 254] on div at bounding box center [543, 315] width 927 height 427
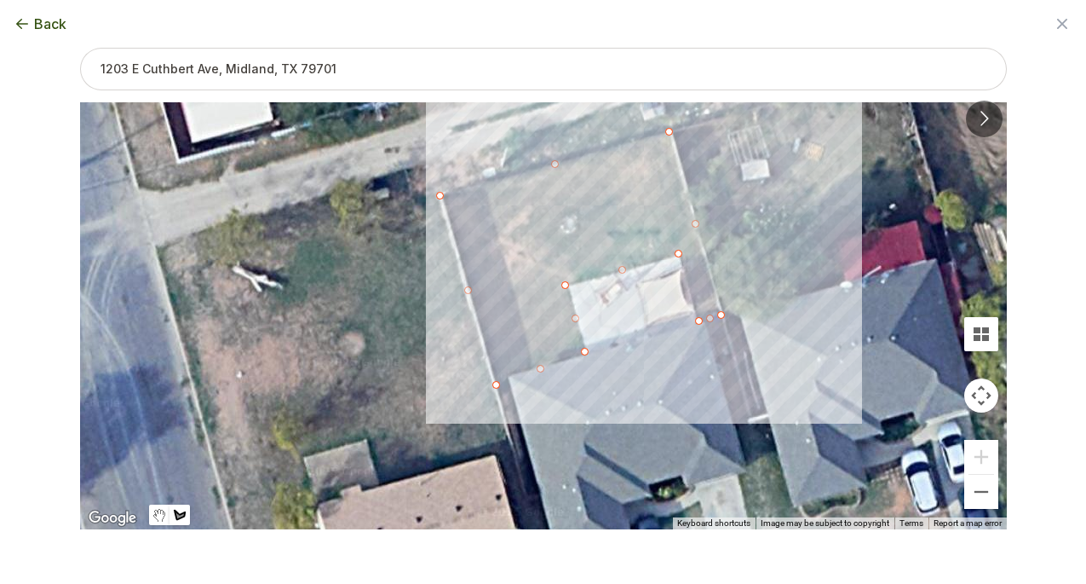
click at [697, 318] on div at bounding box center [543, 315] width 927 height 427
type input "2199"
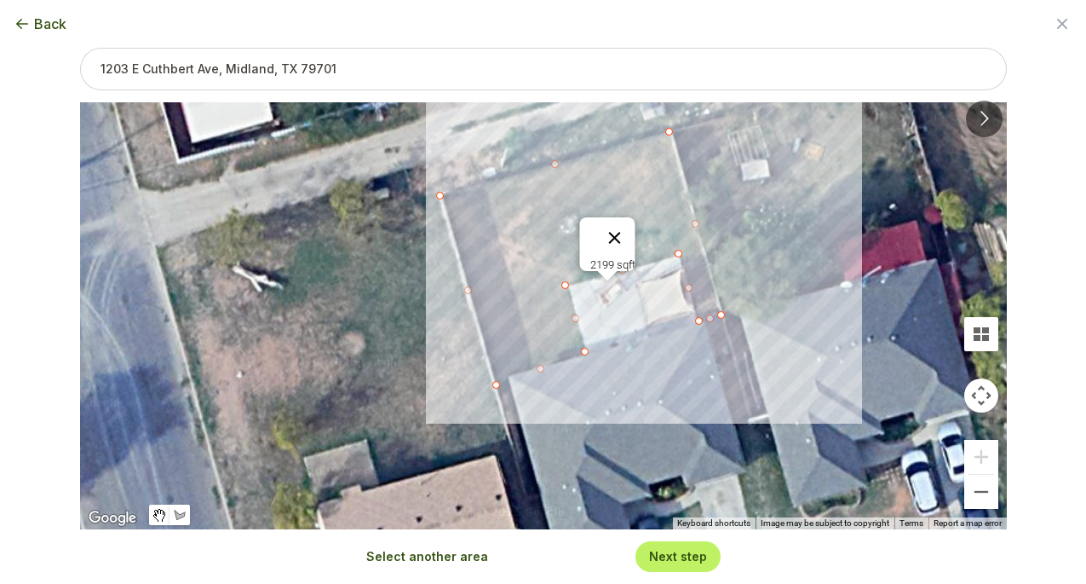
click at [617, 227] on button "Close" at bounding box center [614, 237] width 41 height 41
